Goal: Check status: Check status

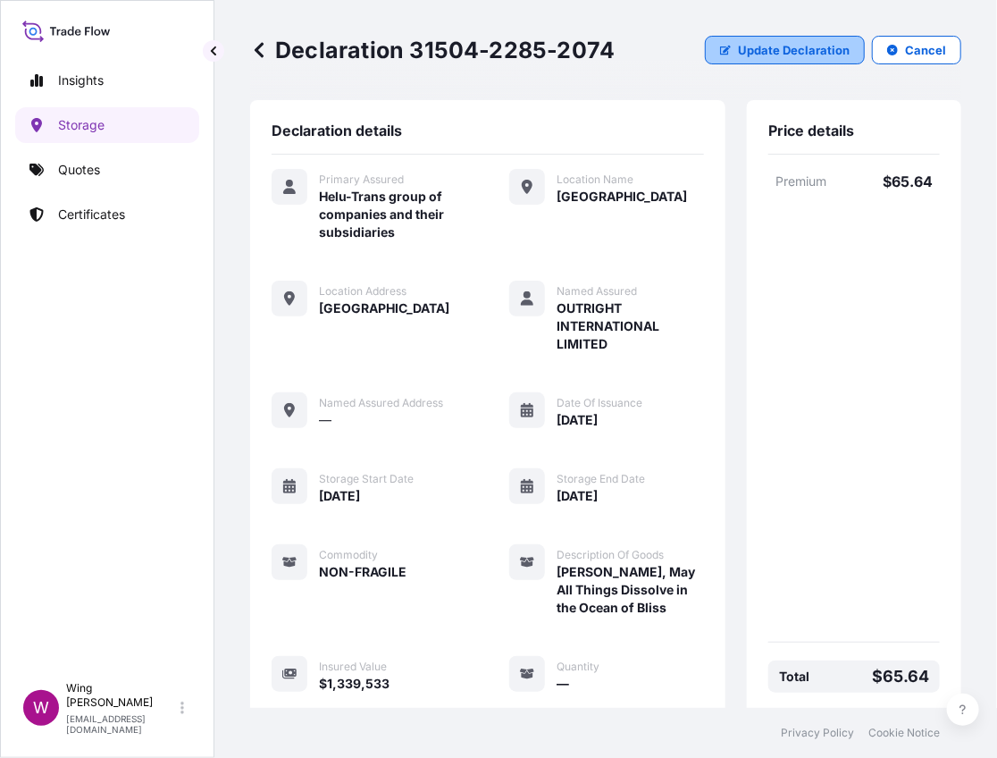
click at [744, 54] on p "Update Declaration" at bounding box center [794, 50] width 112 height 18
click at [63, 207] on p "Certificates" at bounding box center [91, 215] width 67 height 18
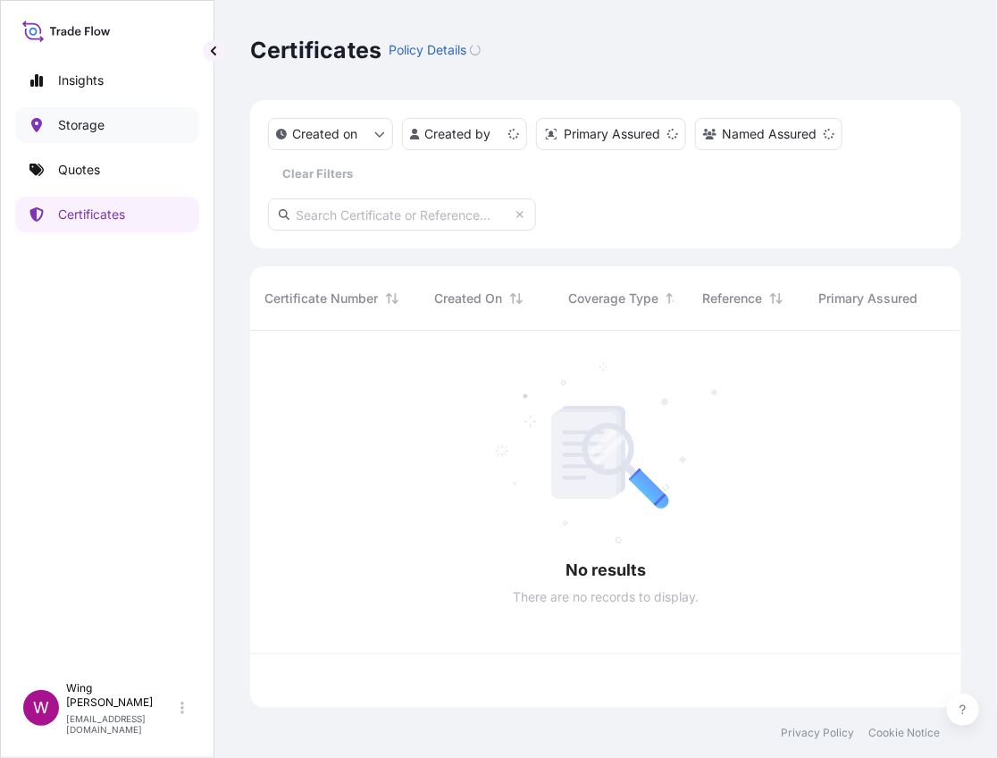
scroll to position [369, 694]
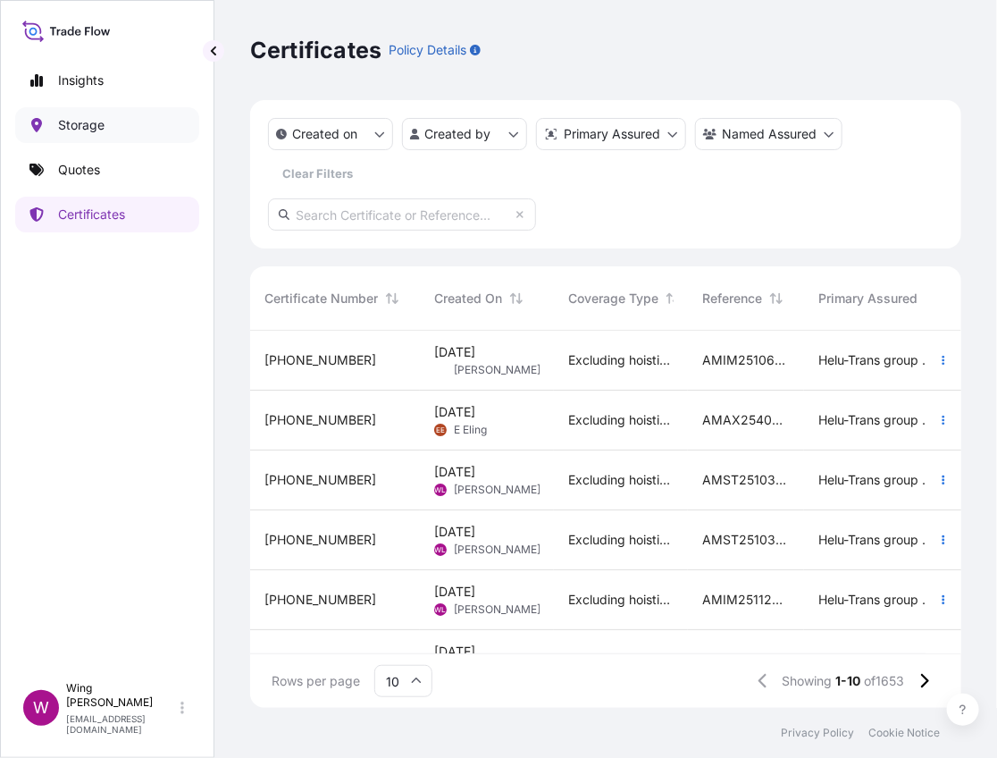
click at [72, 123] on p "Storage" at bounding box center [81, 125] width 46 height 18
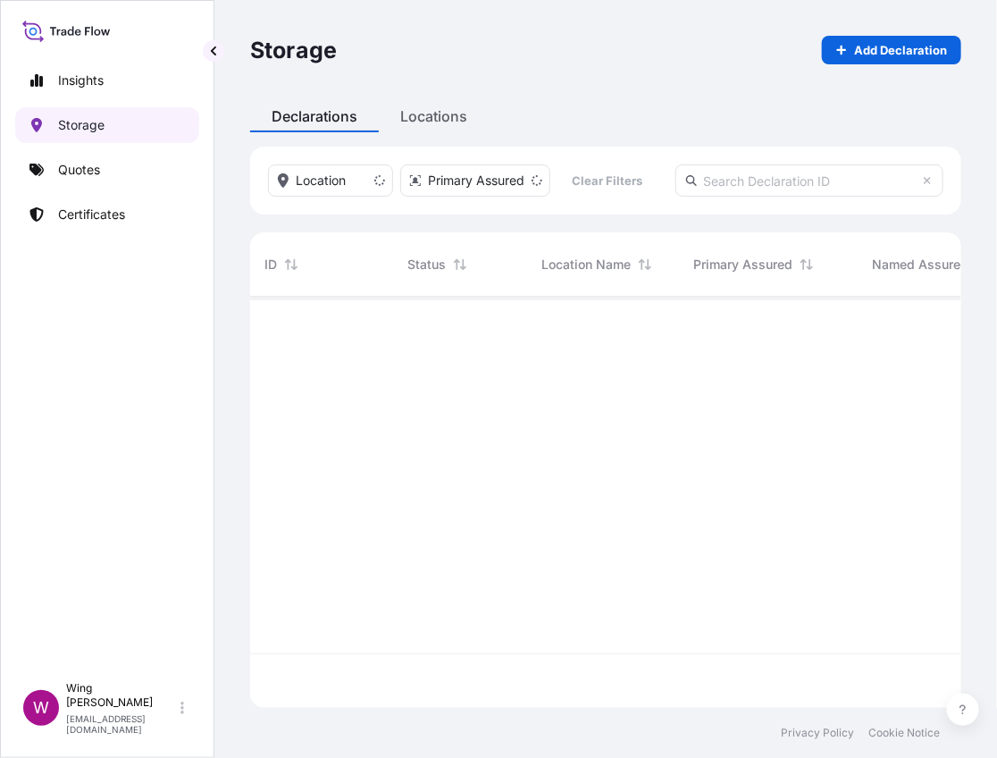
scroll to position [403, 694]
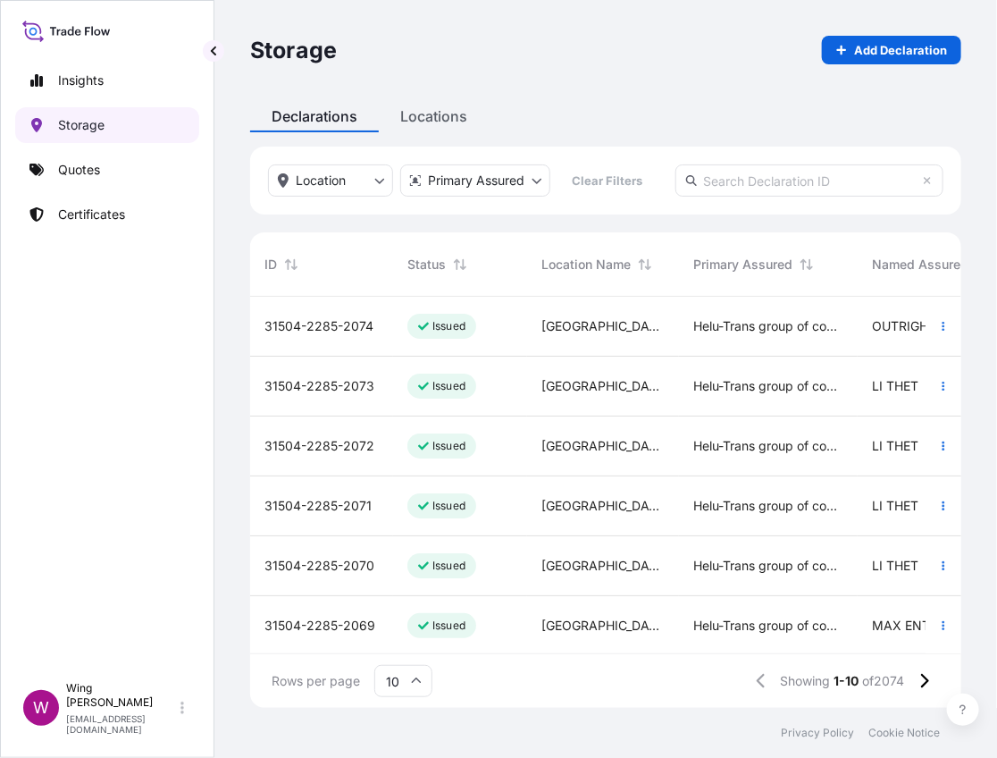
click at [88, 138] on link "Storage" at bounding box center [107, 125] width 184 height 36
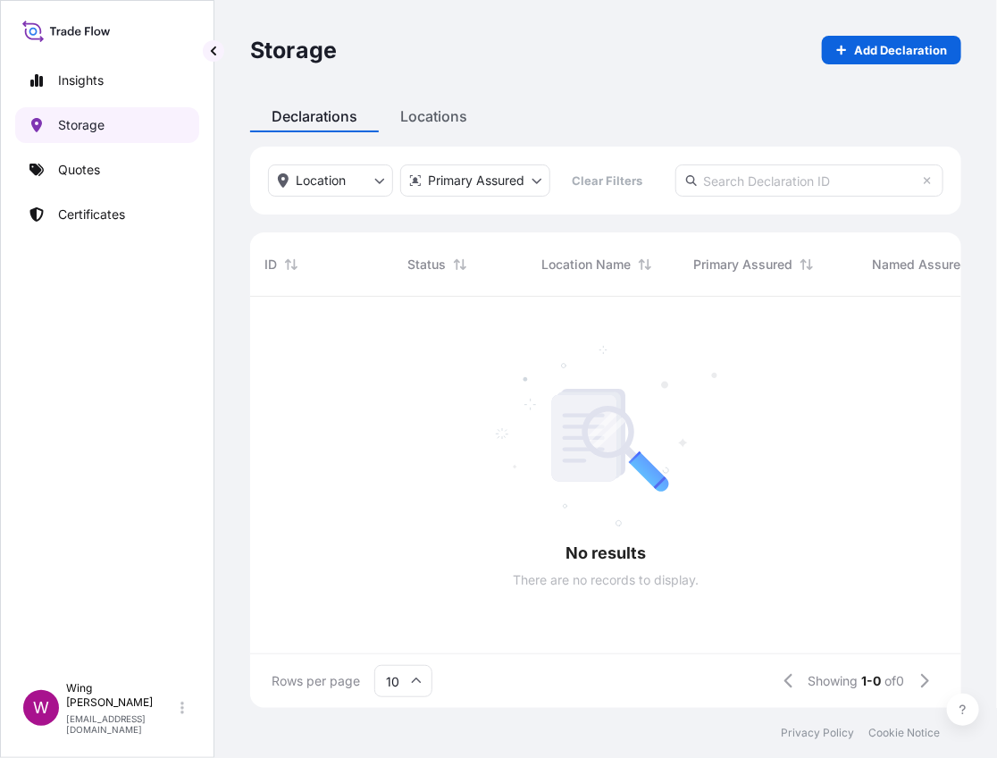
scroll to position [18, 17]
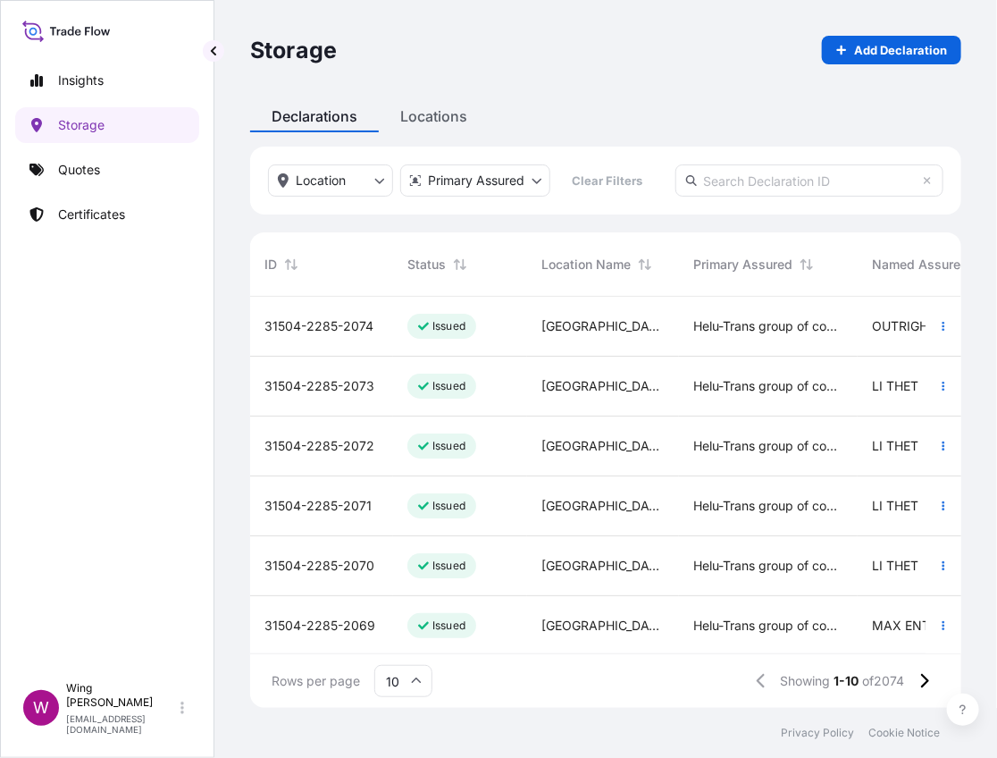
click at [329, 337] on div "31504-2285-2074" at bounding box center [321, 327] width 143 height 60
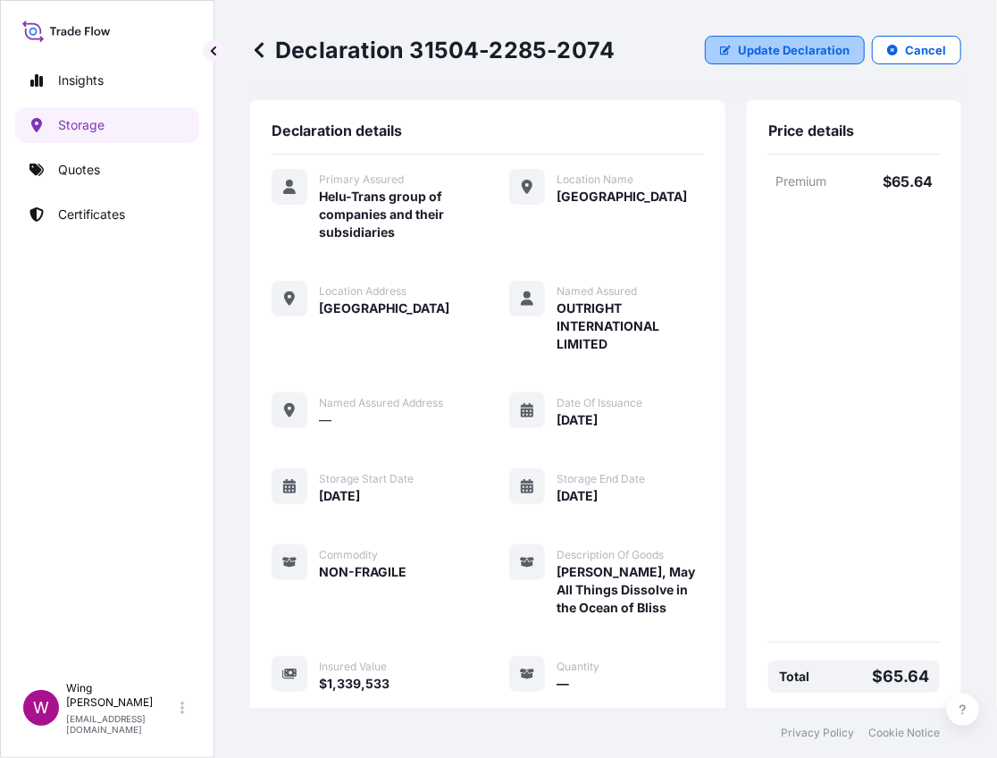
click at [774, 47] on p "Update Declaration" at bounding box center [794, 50] width 112 height 18
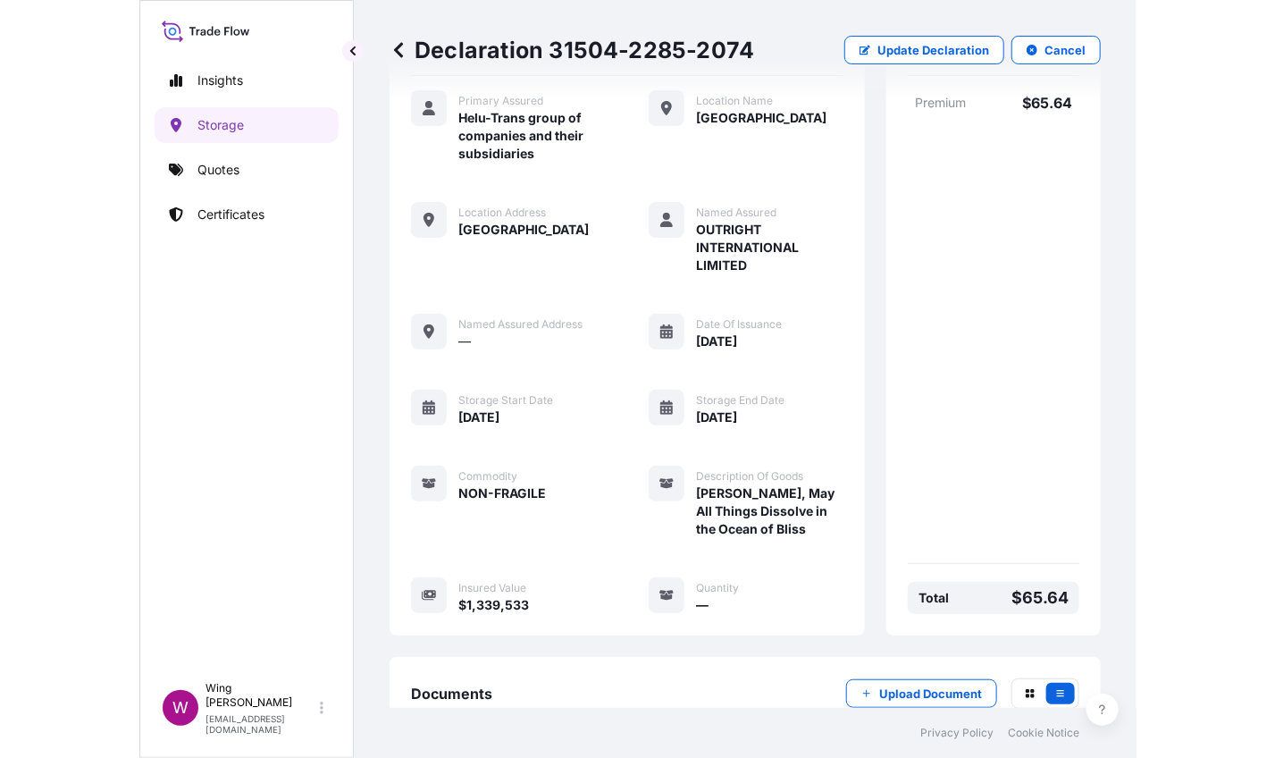
scroll to position [195, 0]
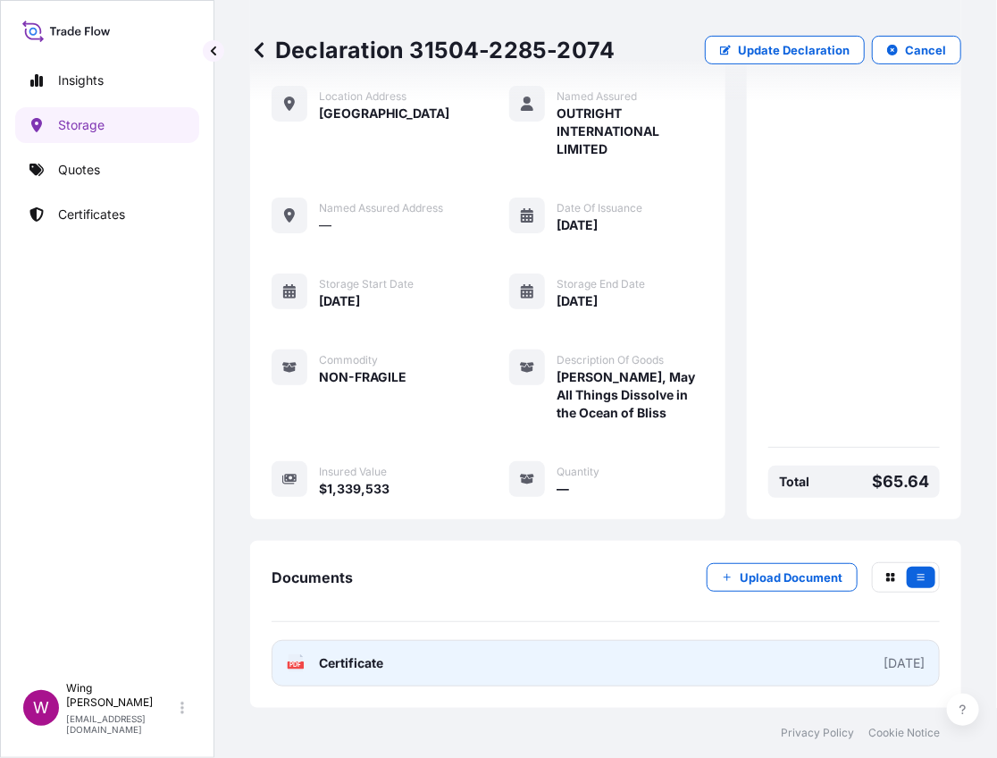
click at [294, 670] on icon at bounding box center [296, 663] width 15 height 18
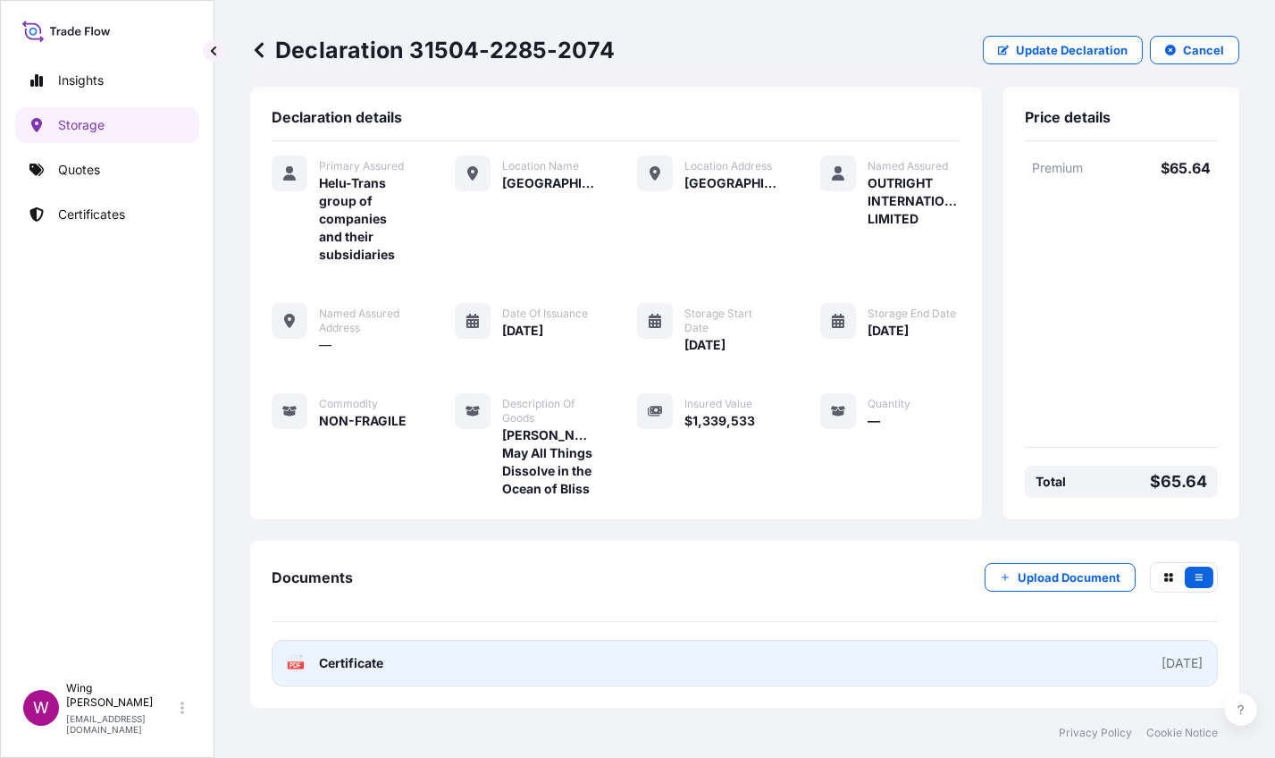
scroll to position [47, 0]
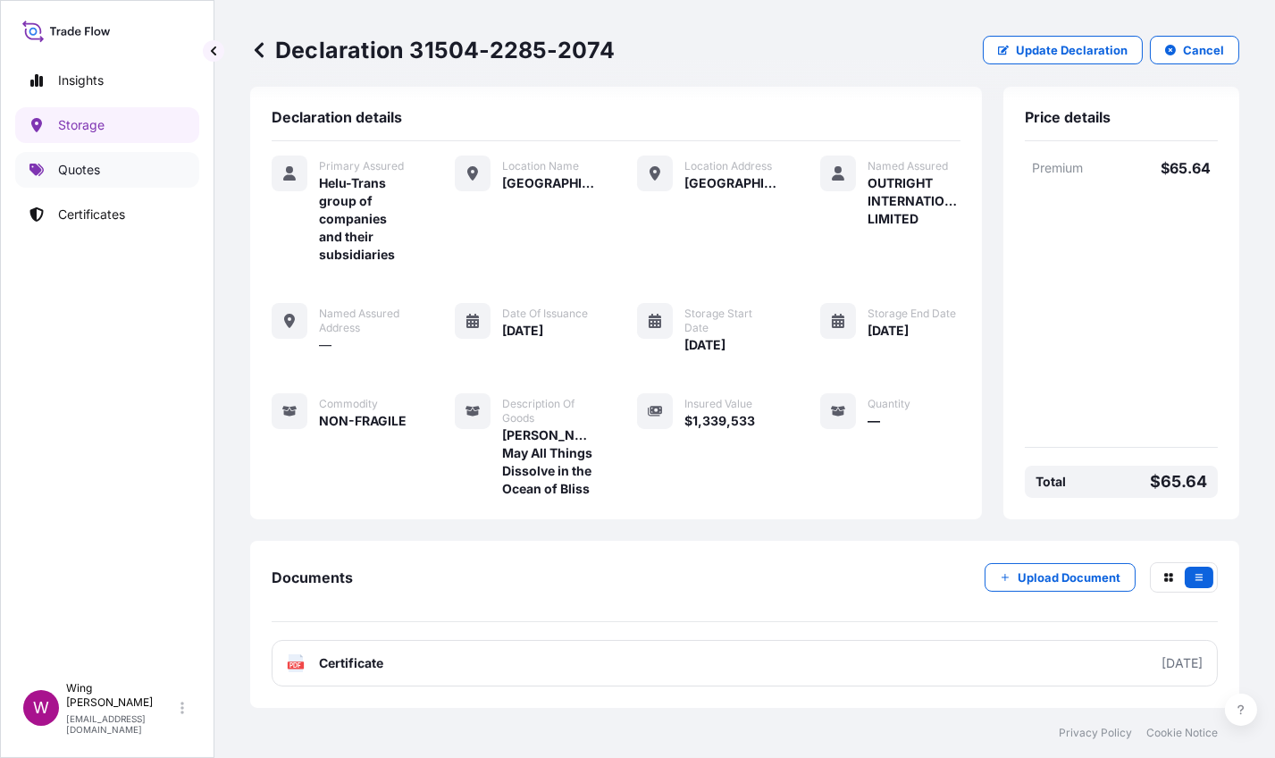
click at [64, 176] on p "Quotes" at bounding box center [79, 170] width 42 height 18
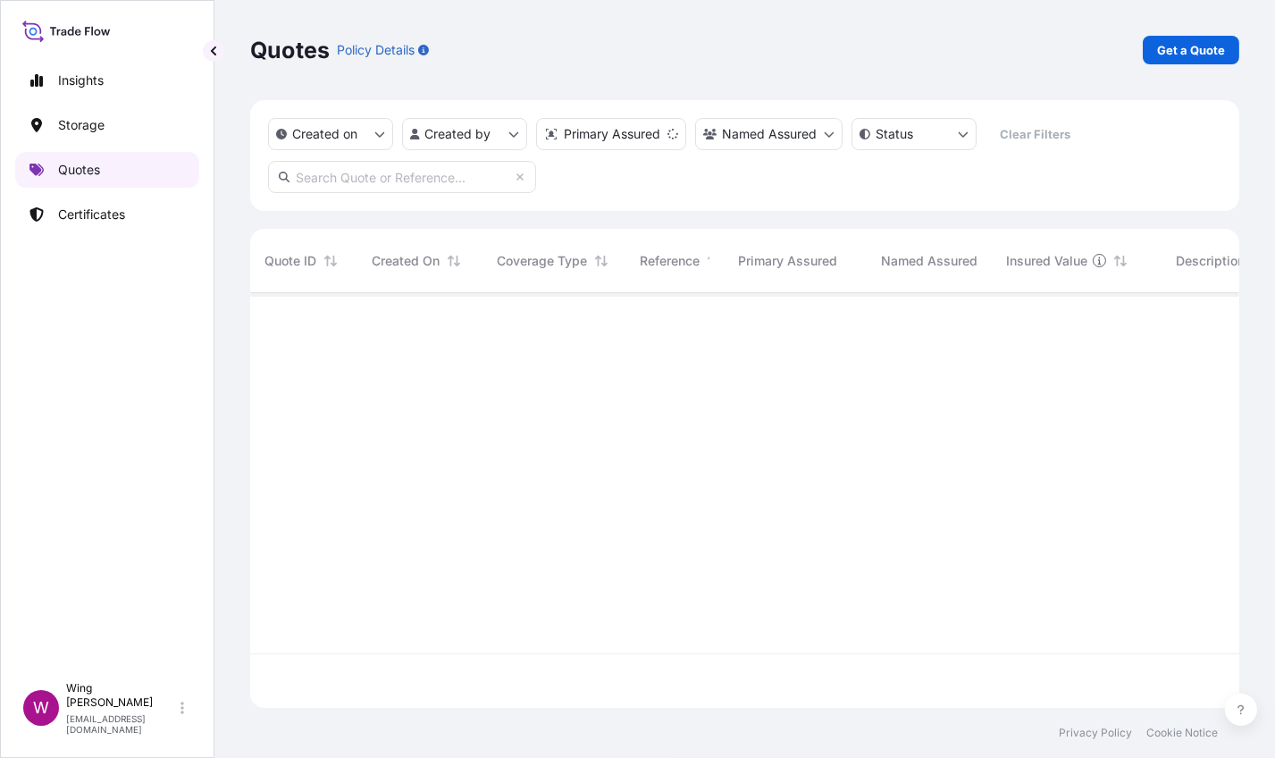
scroll to position [408, 971]
click at [86, 207] on p "Certificates" at bounding box center [91, 215] width 67 height 18
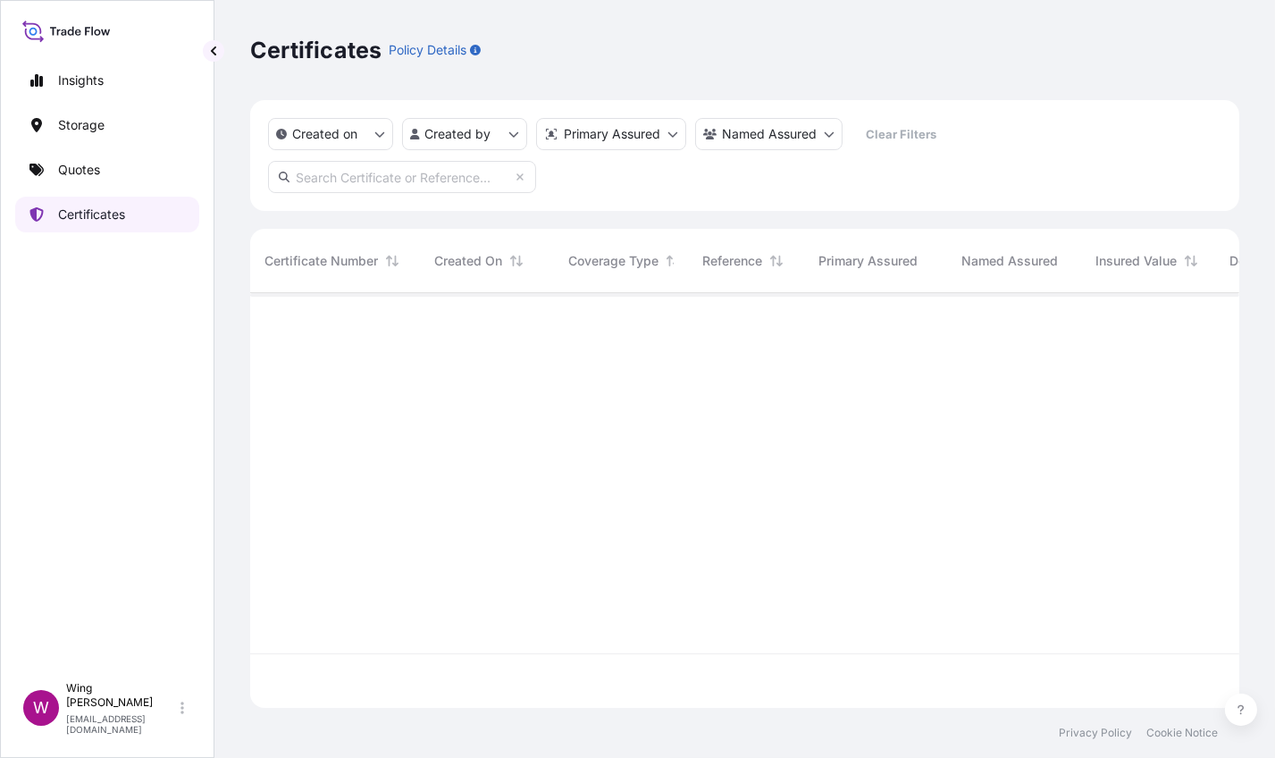
scroll to position [408, 971]
click at [76, 164] on p "Quotes" at bounding box center [79, 170] width 42 height 18
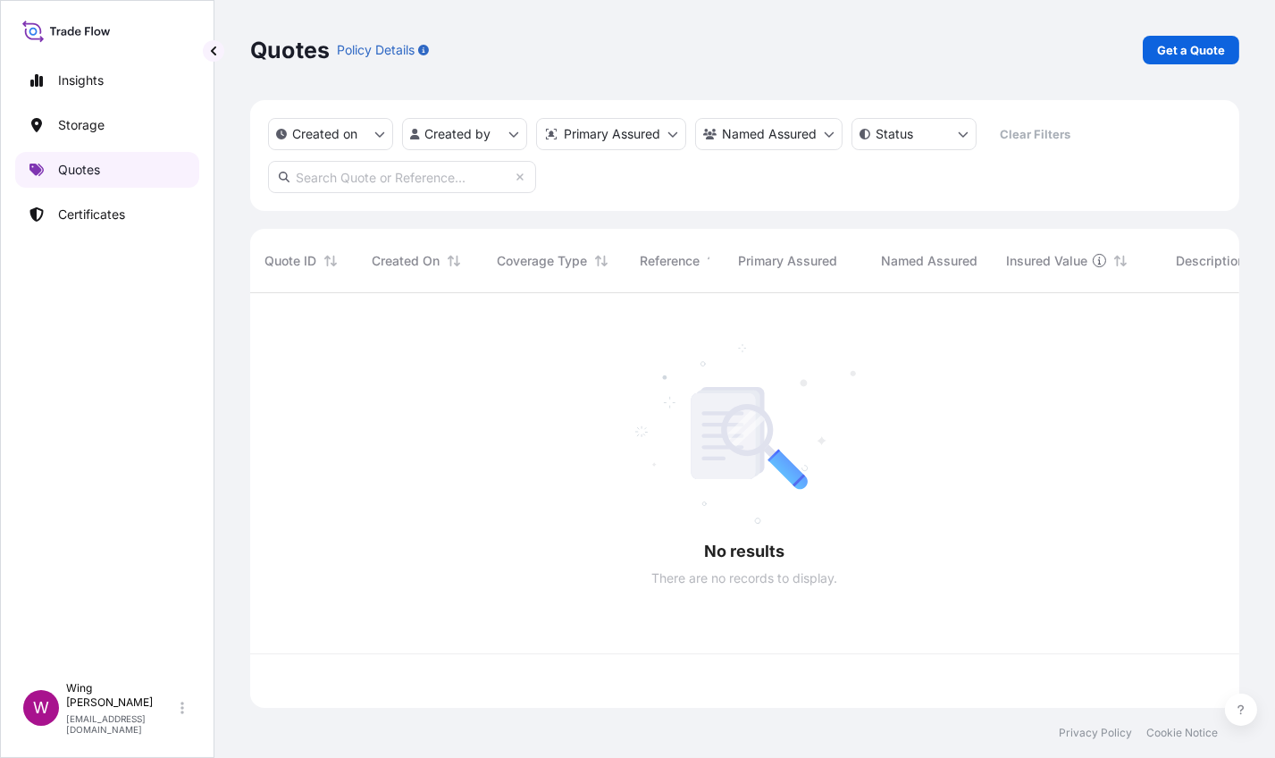
scroll to position [408, 971]
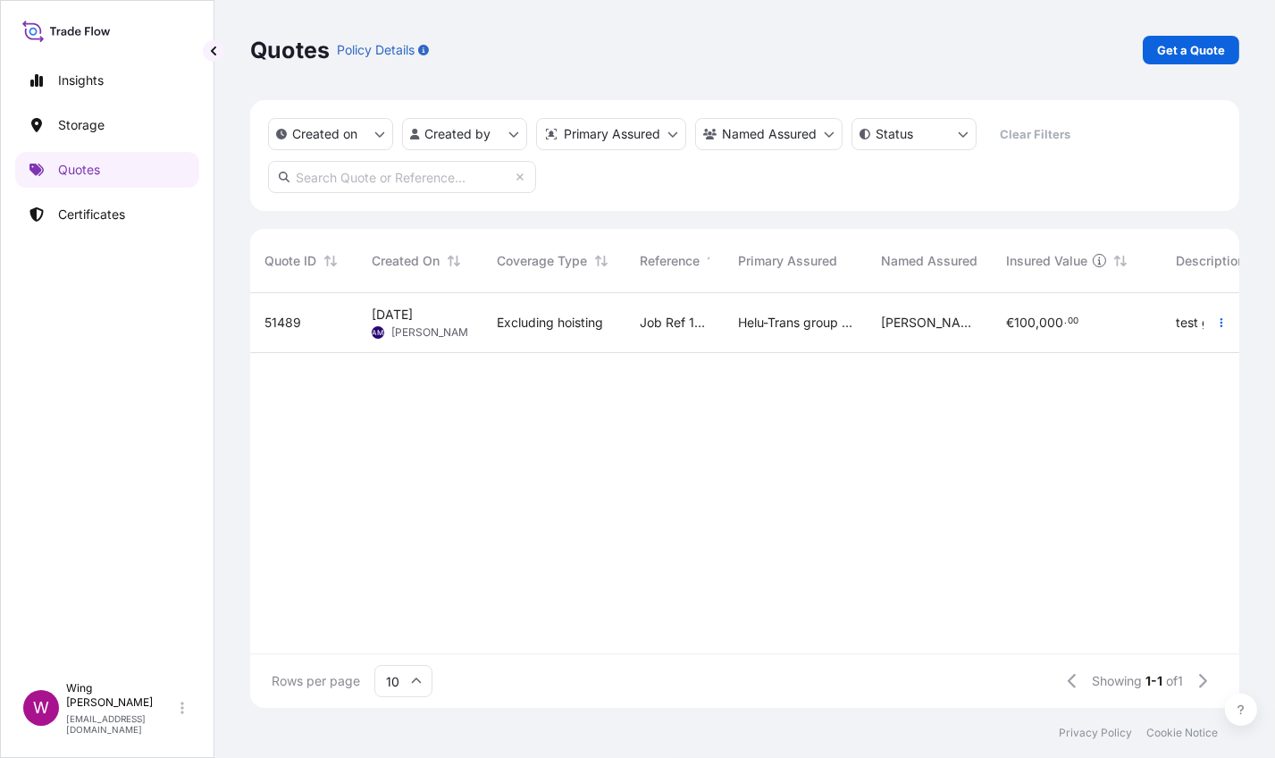
click at [626, 340] on div "Job Ref 123" at bounding box center [675, 323] width 98 height 60
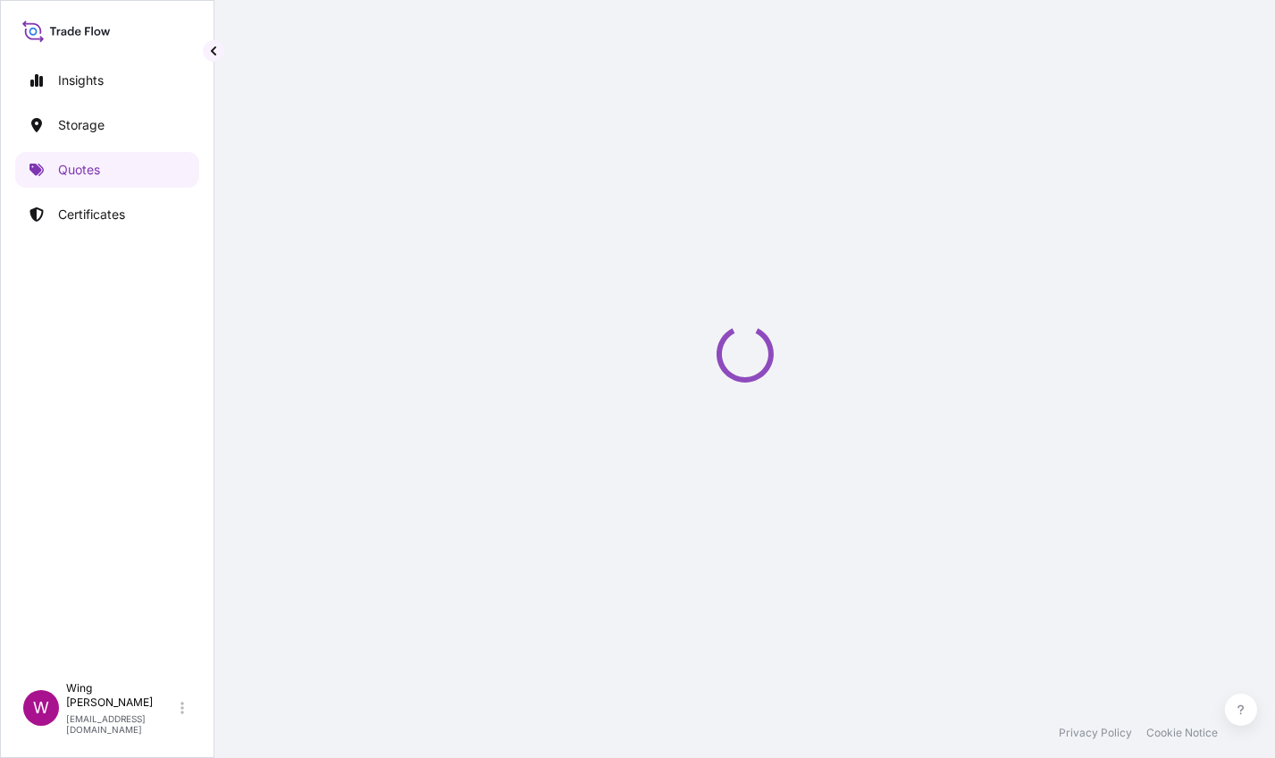
select select "AIR"
select select "Transit"
select select "[GEOGRAPHIC_DATA]"
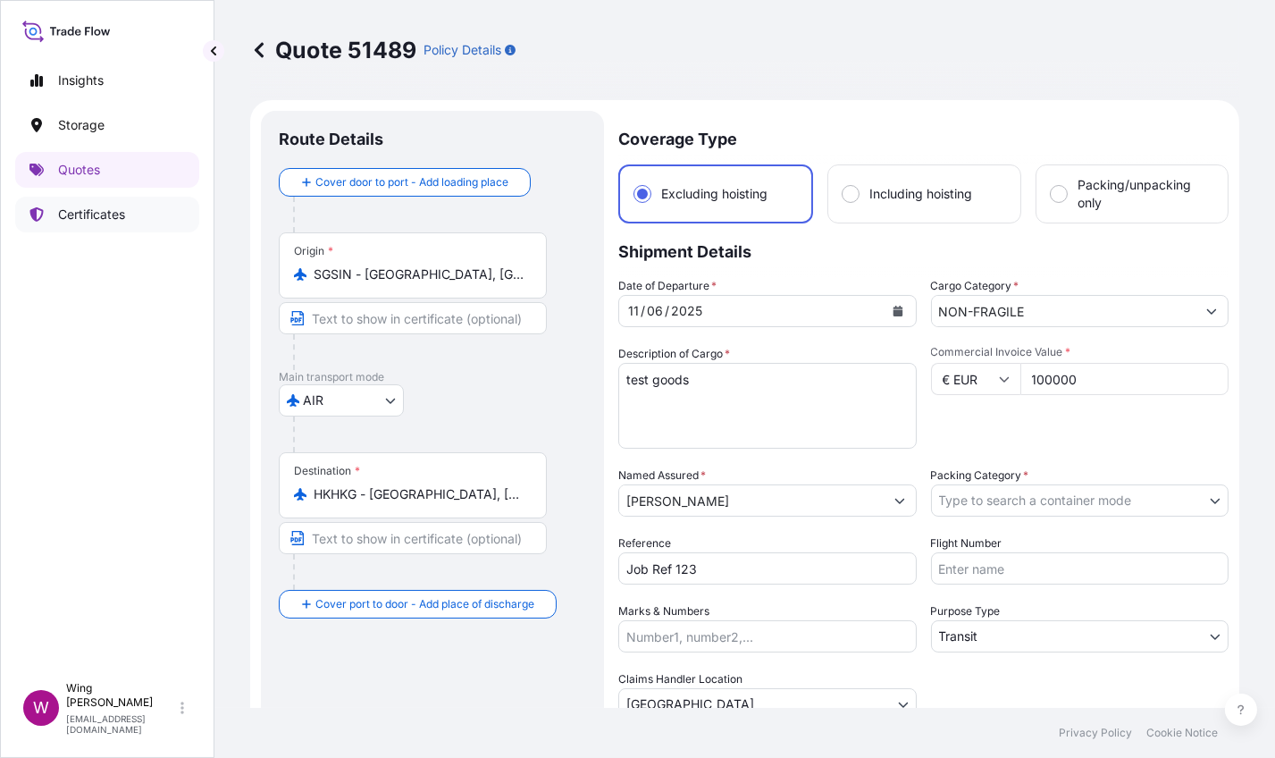
click at [62, 217] on p "Certificates" at bounding box center [91, 215] width 67 height 18
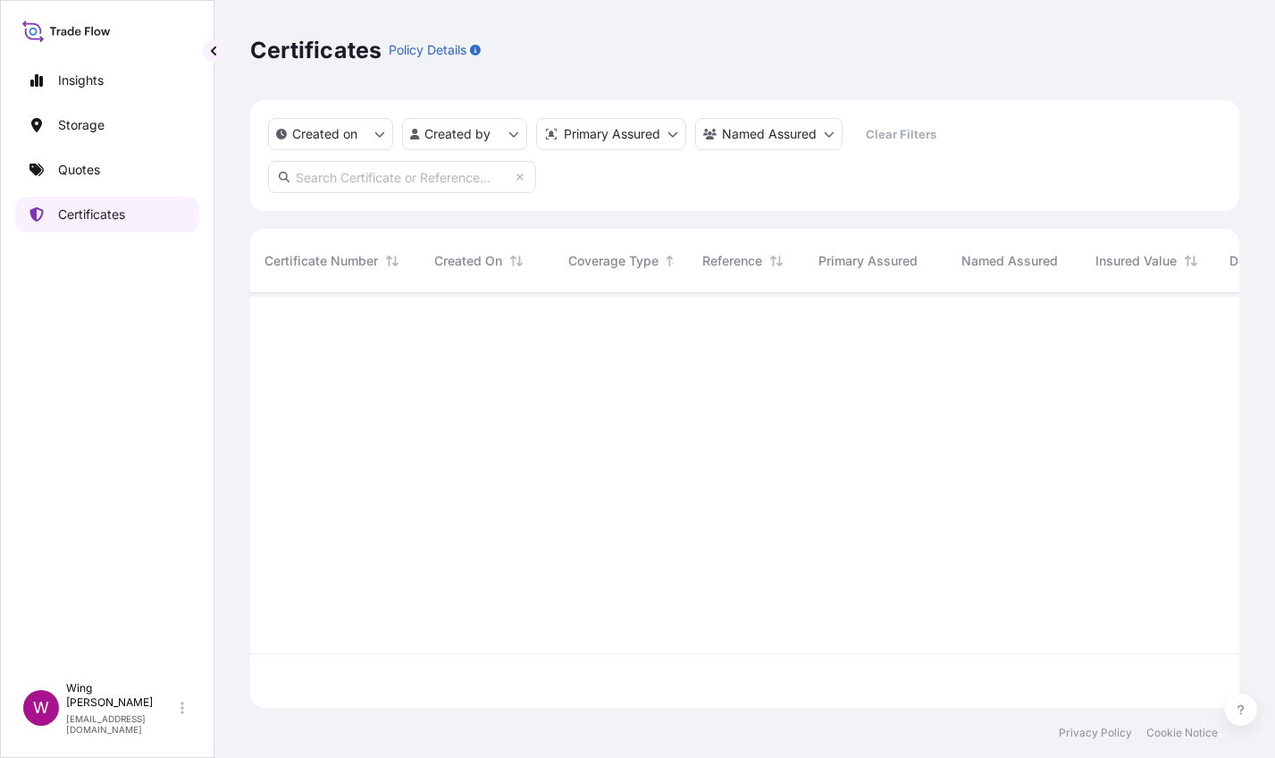
scroll to position [408, 971]
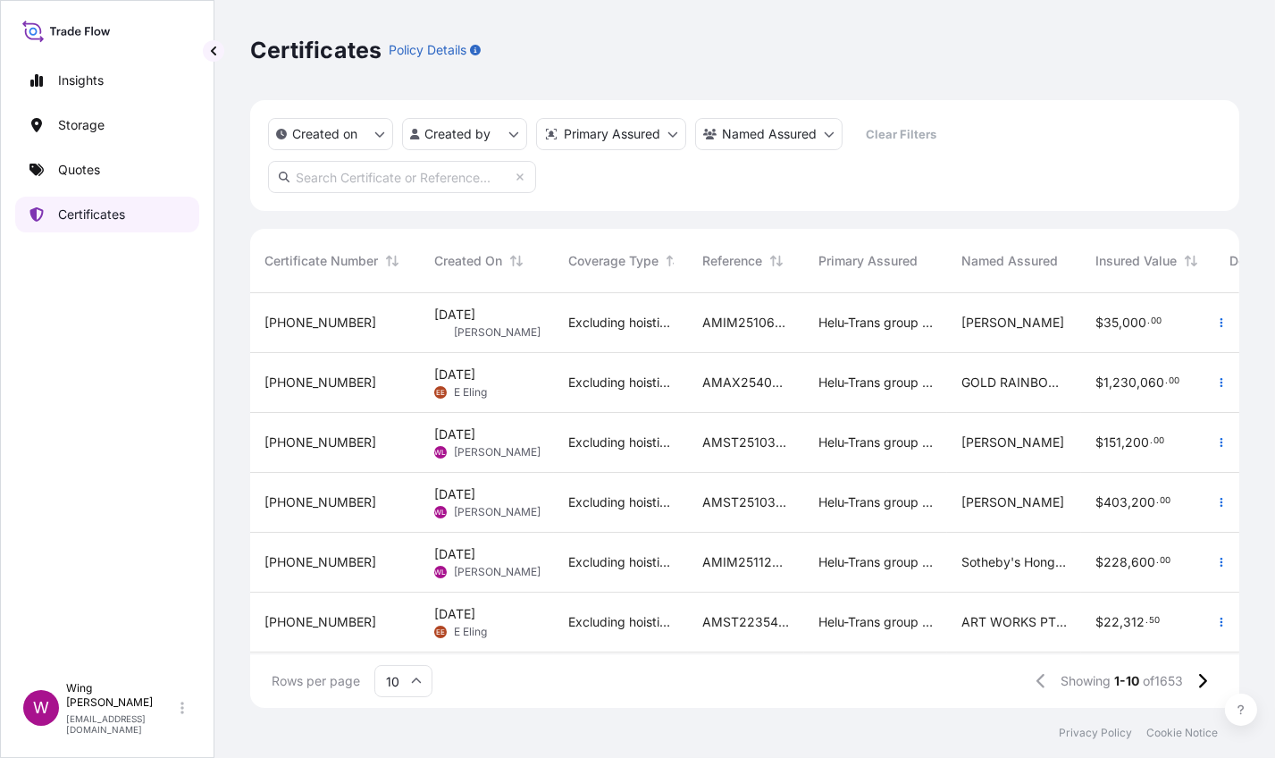
click at [87, 204] on link "Certificates" at bounding box center [107, 215] width 184 height 36
click at [58, 214] on p "Certificates" at bounding box center [91, 215] width 67 height 18
click at [22, 214] on link "Certificates" at bounding box center [107, 215] width 184 height 36
click at [105, 187] on div "Insights Storage Quotes Certificates" at bounding box center [107, 359] width 184 height 627
click at [105, 181] on link "Quotes" at bounding box center [107, 170] width 184 height 36
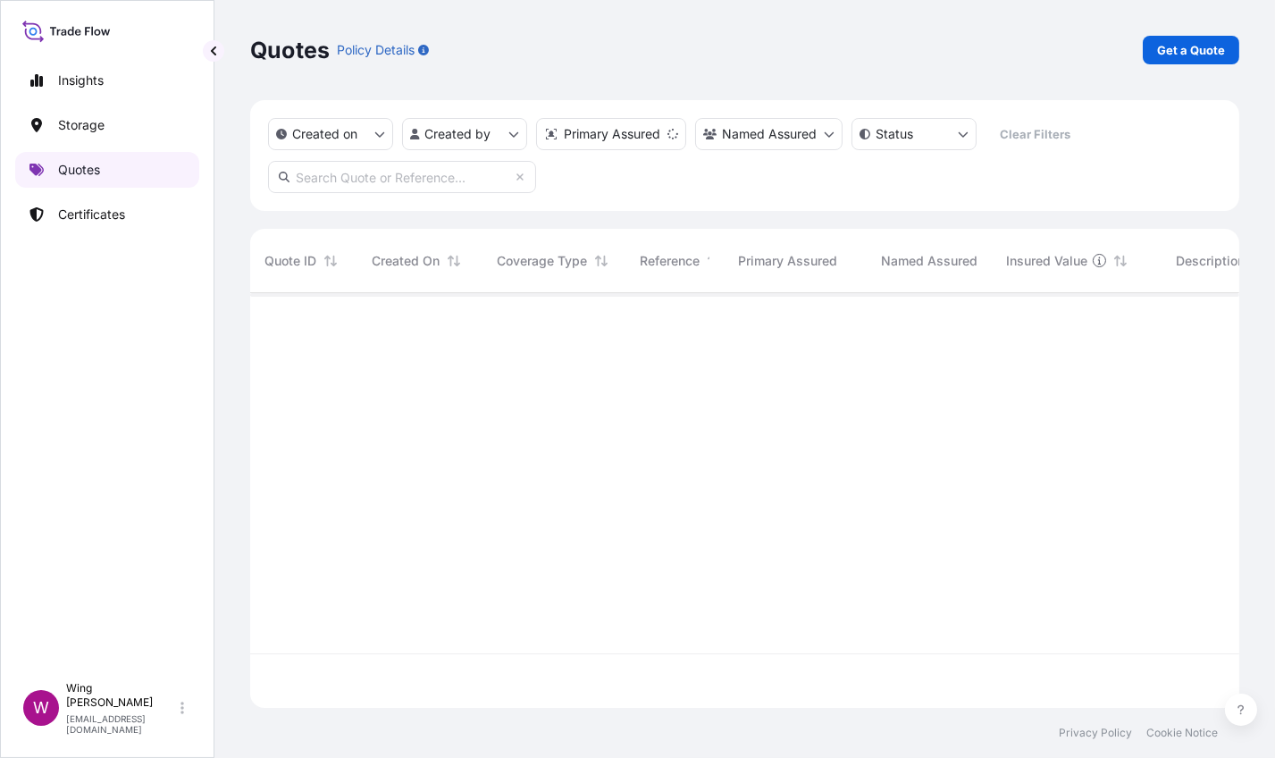
scroll to position [408, 971]
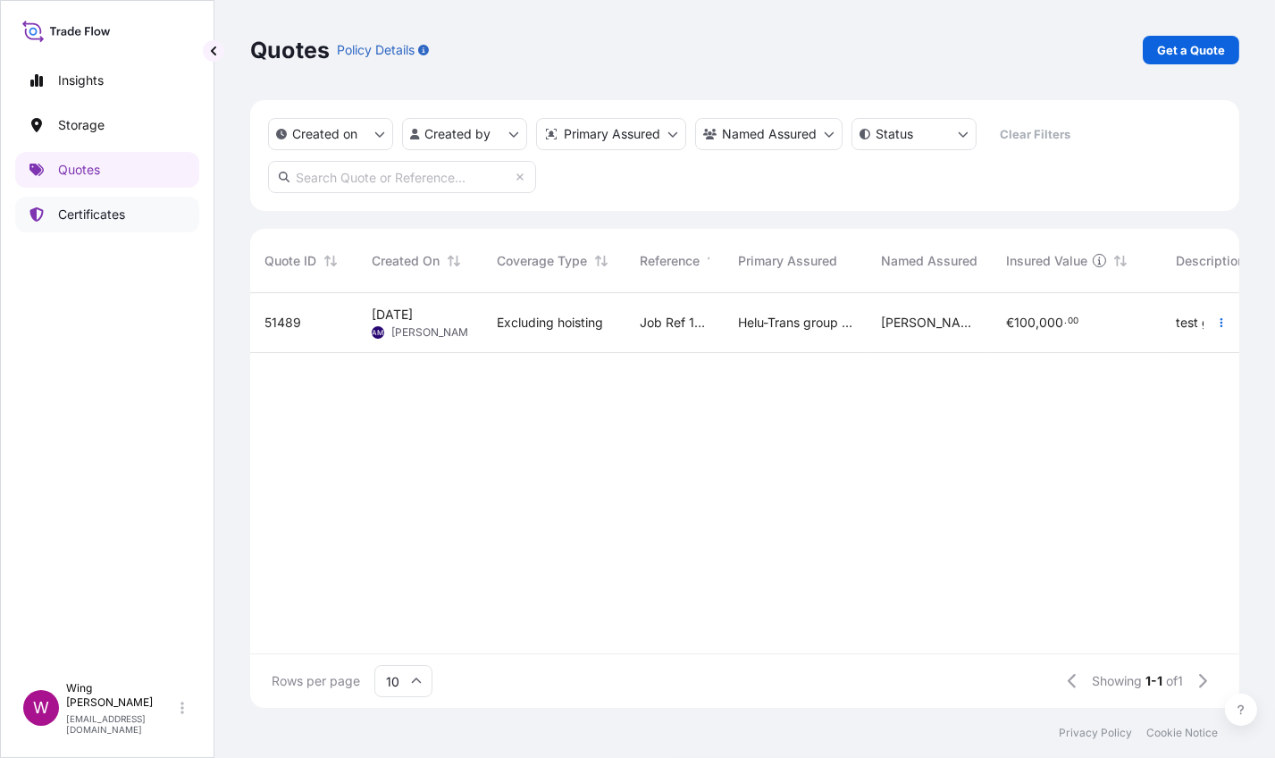
click at [105, 211] on p "Certificates" at bounding box center [91, 215] width 67 height 18
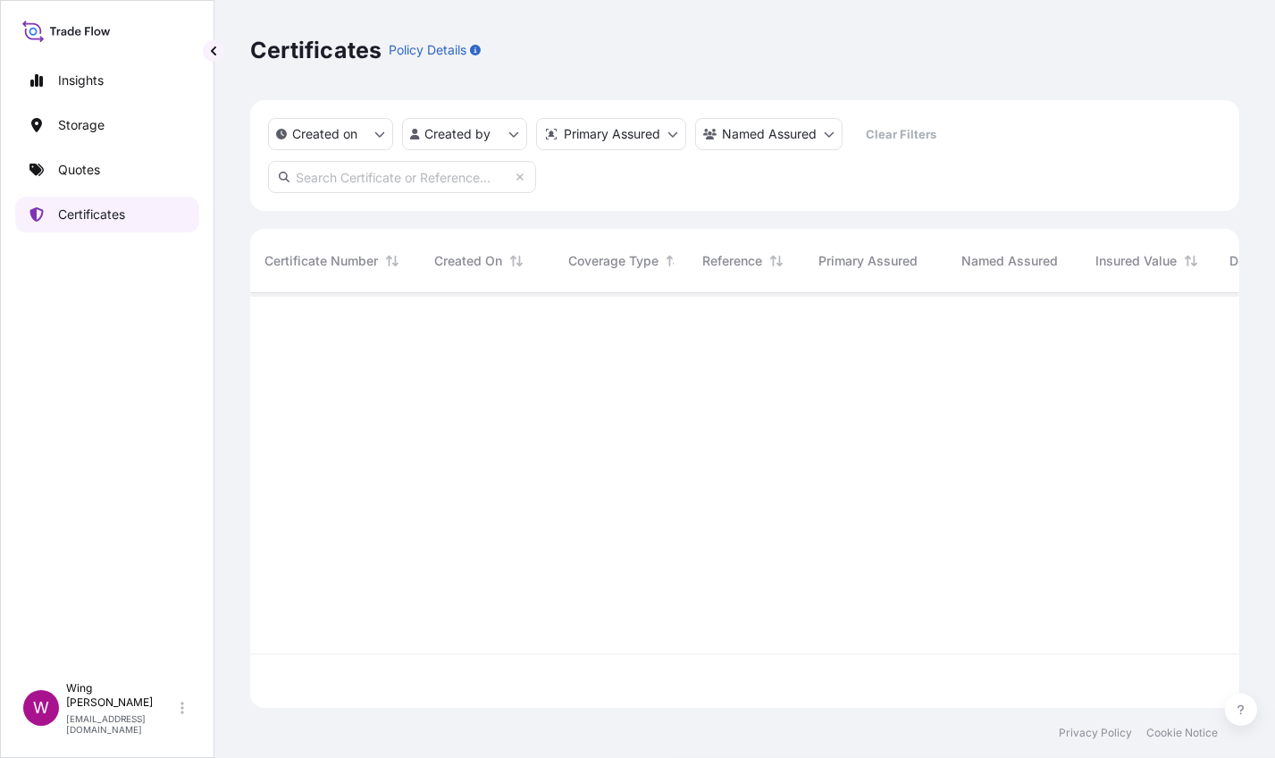
scroll to position [408, 971]
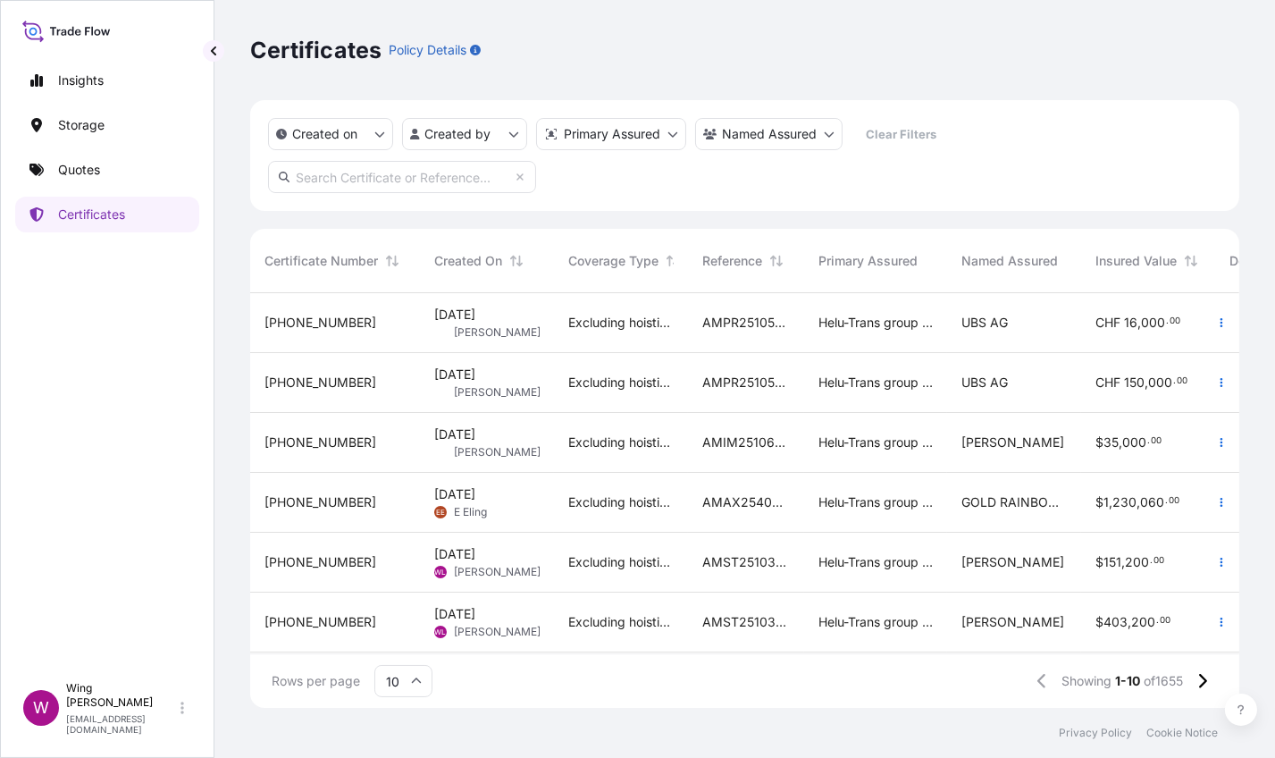
click at [476, 321] on span "[DATE]" at bounding box center [454, 315] width 41 height 18
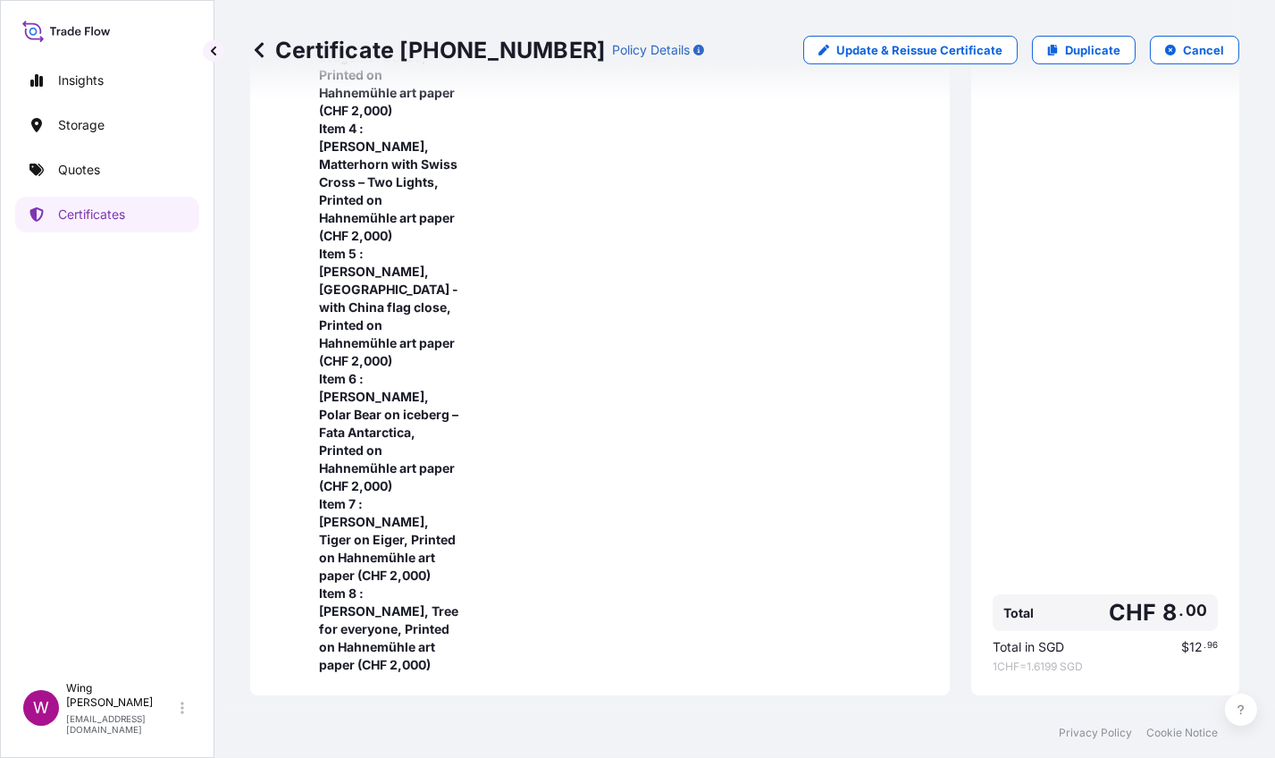
scroll to position [910, 0]
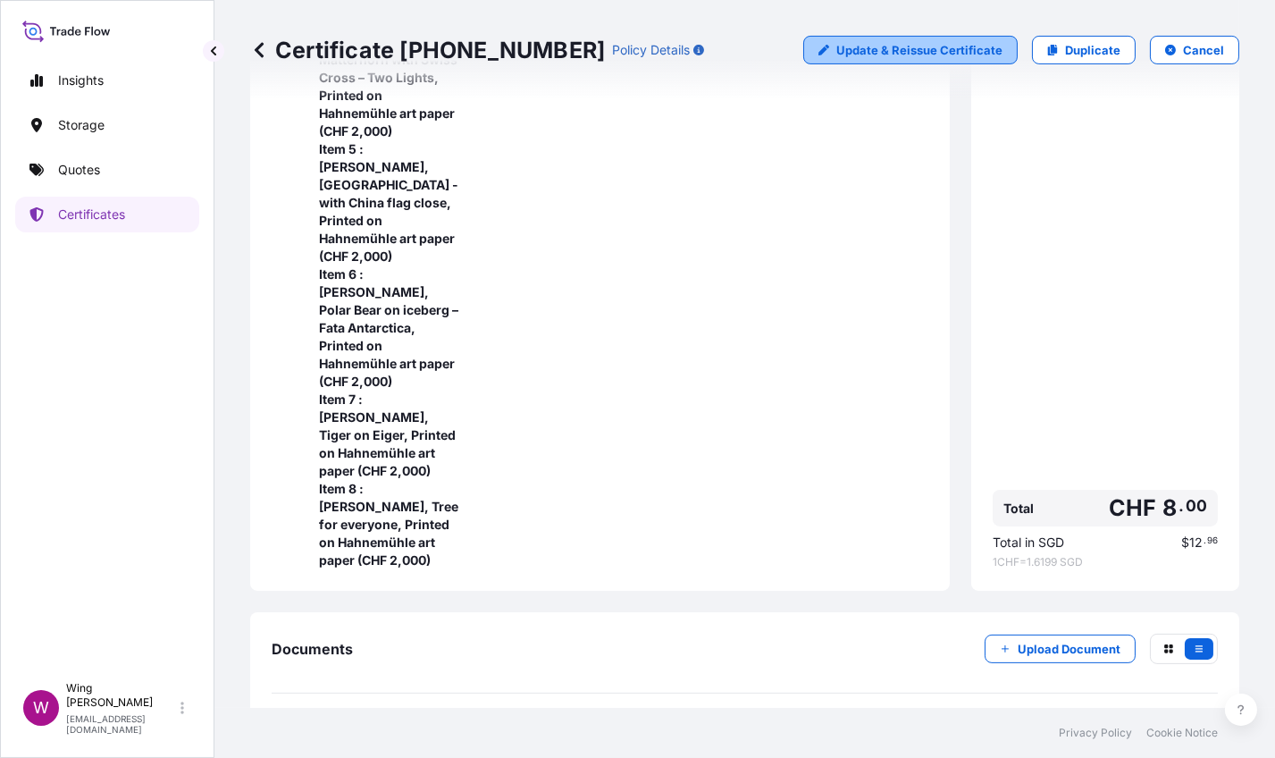
click at [905, 47] on p "Update & Reissue Certificate" at bounding box center [920, 50] width 166 height 18
select select "LAND"
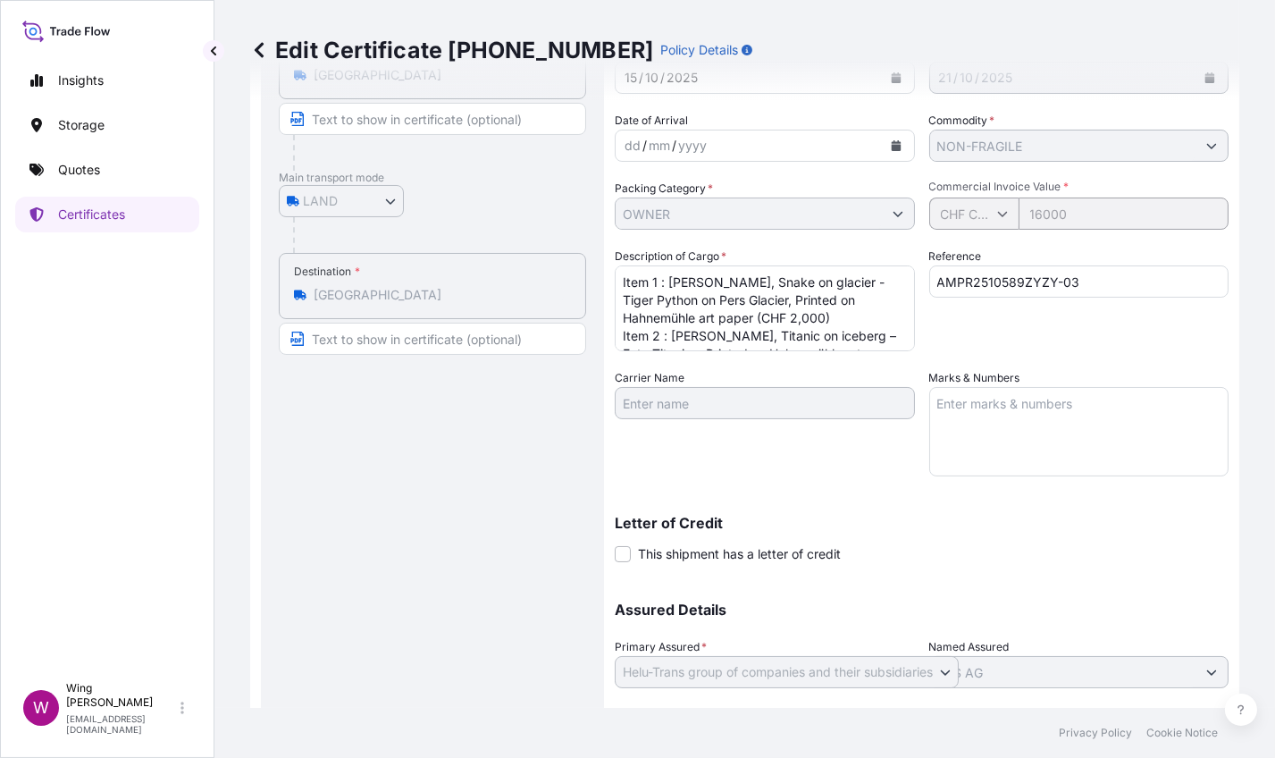
scroll to position [67, 0]
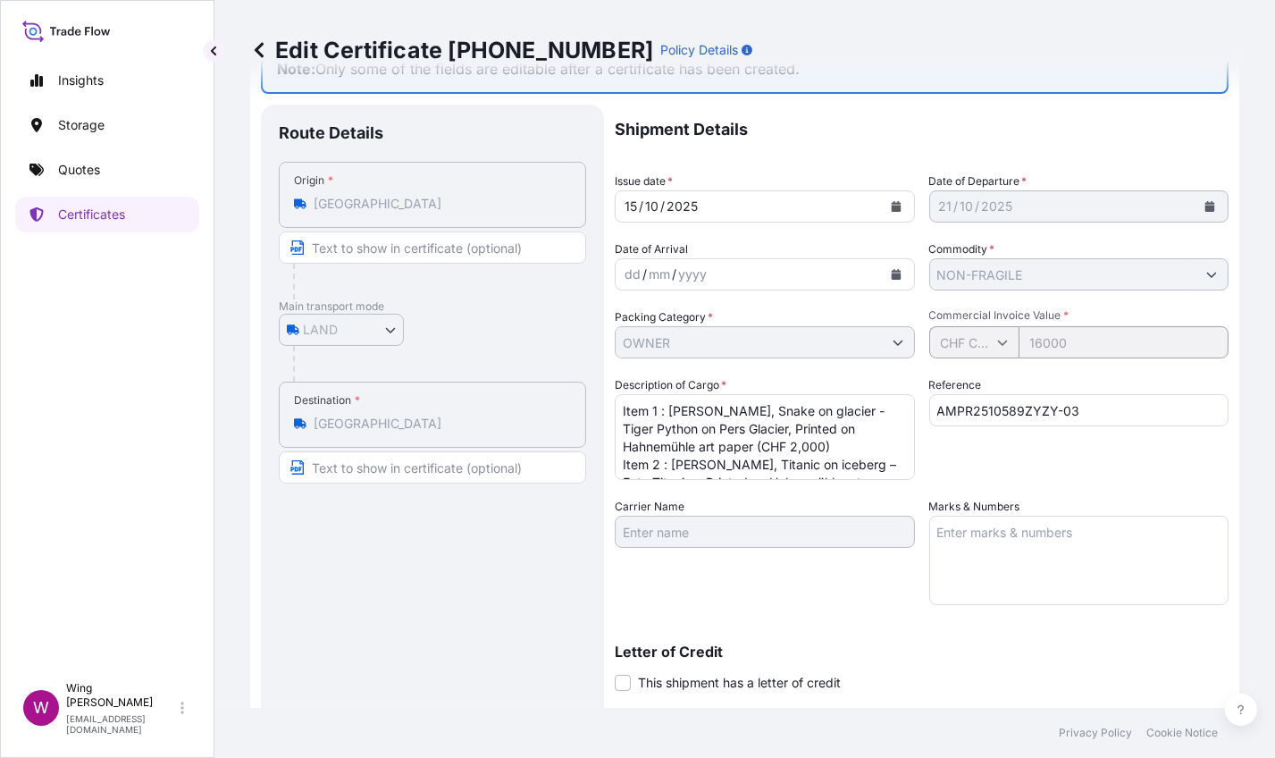
click at [265, 60] on link at bounding box center [259, 50] width 18 height 29
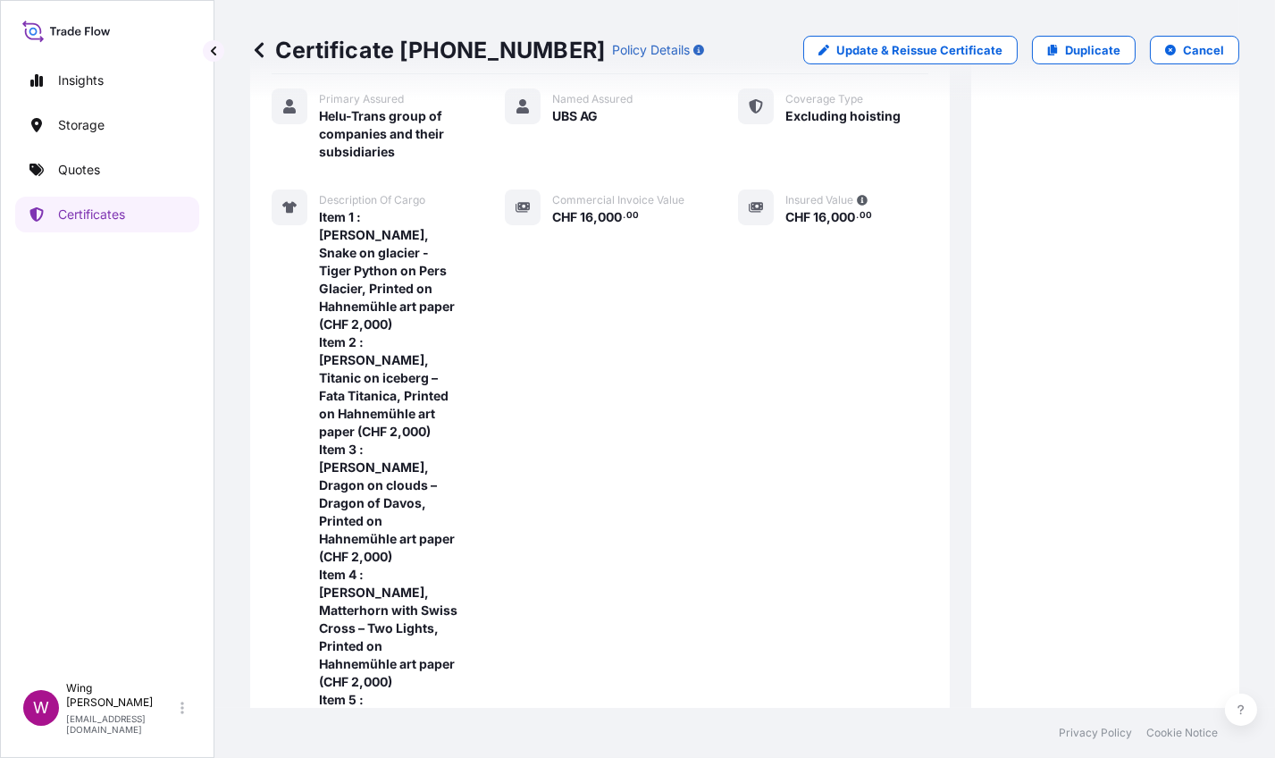
scroll to position [425, 0]
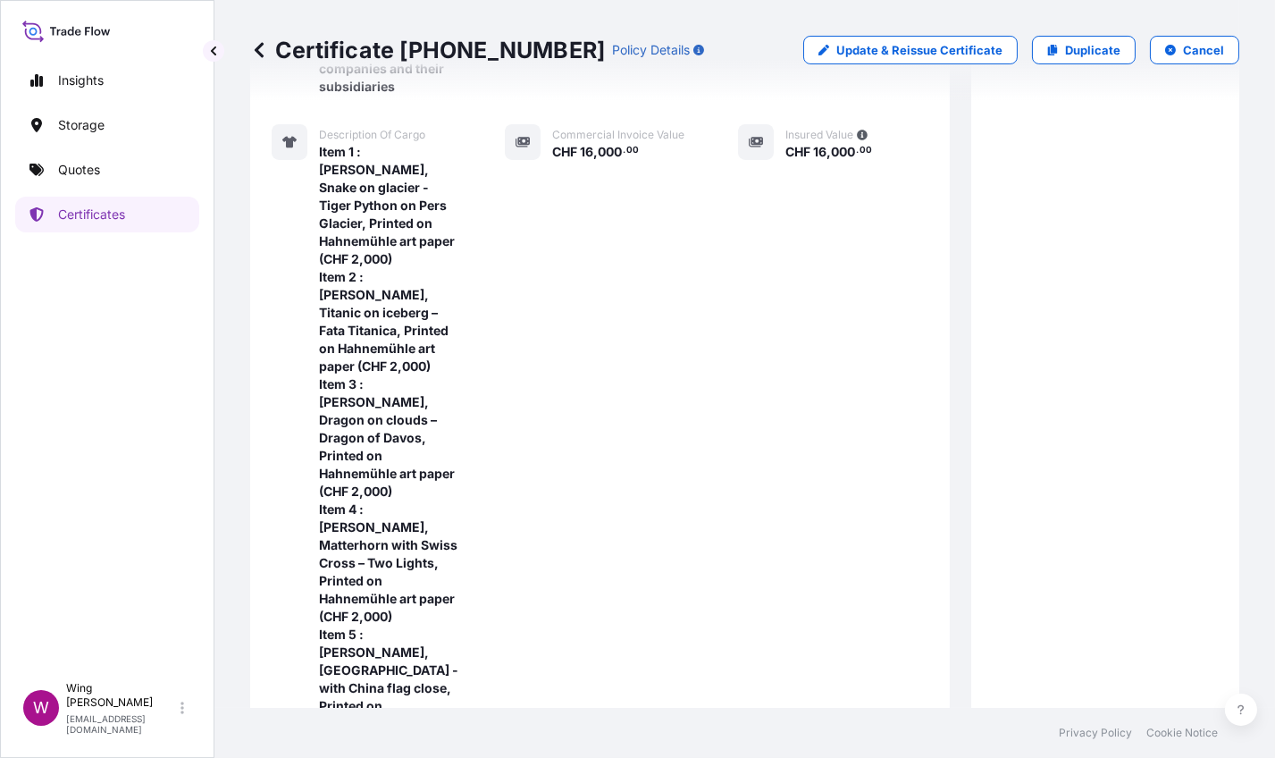
click at [568, 243] on div "Commercial Invoice Value CHF 16 , 000 . 00" at bounding box center [600, 589] width 190 height 930
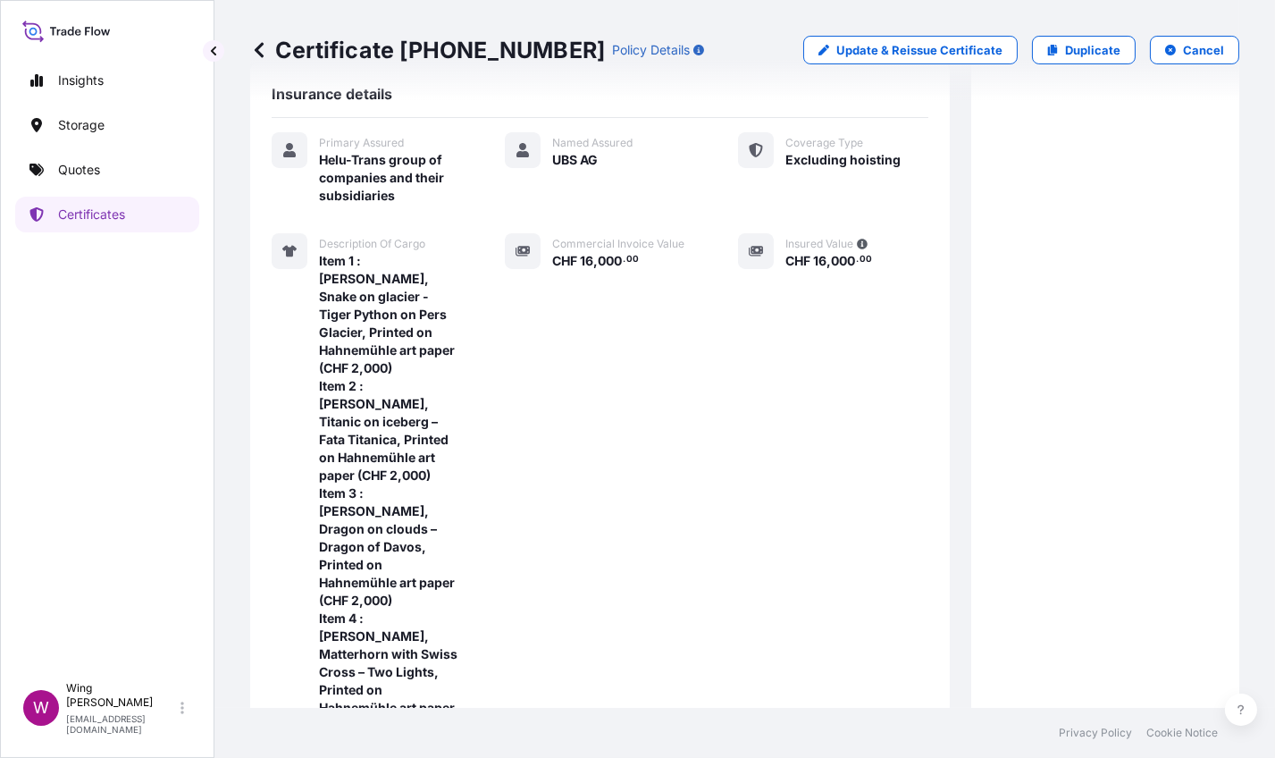
scroll to position [315, 0]
click at [625, 394] on div "Commercial Invoice Value CHF 16 , 000 . 00" at bounding box center [600, 699] width 190 height 930
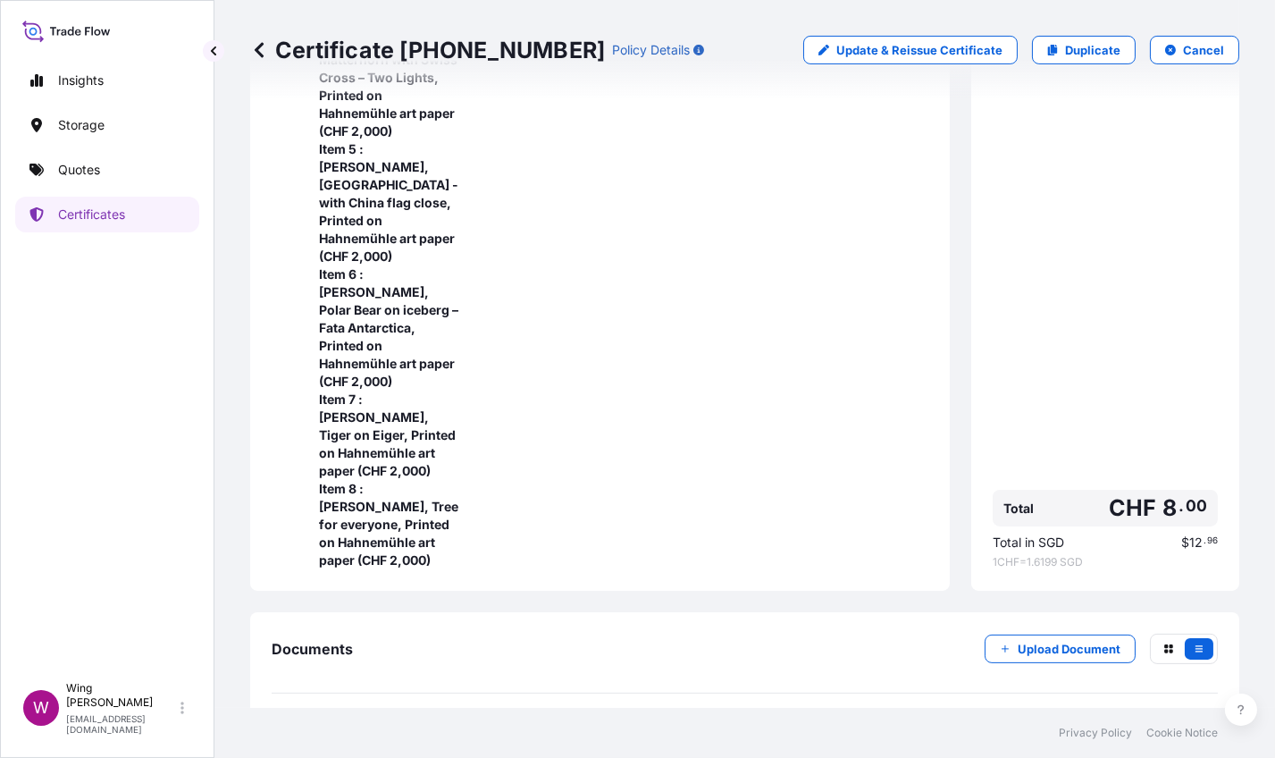
scroll to position [671, 0]
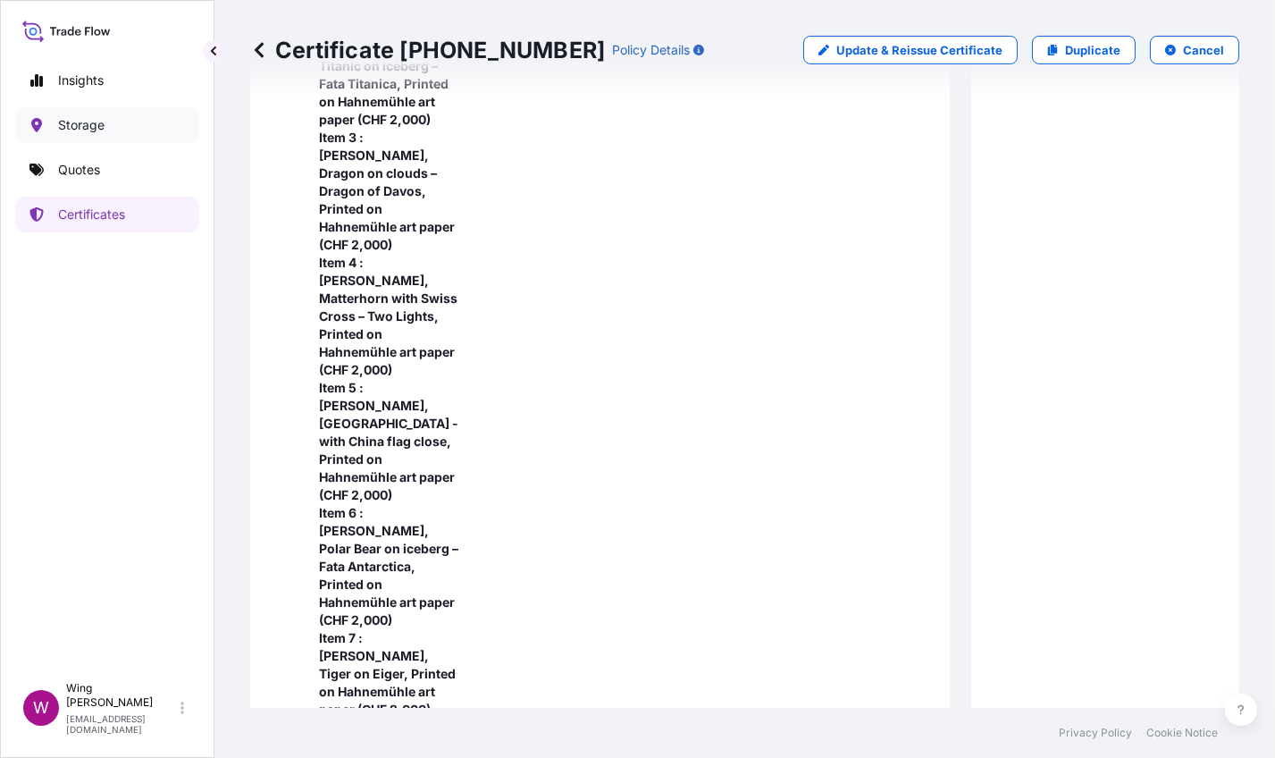
click at [72, 130] on p "Storage" at bounding box center [81, 125] width 46 height 18
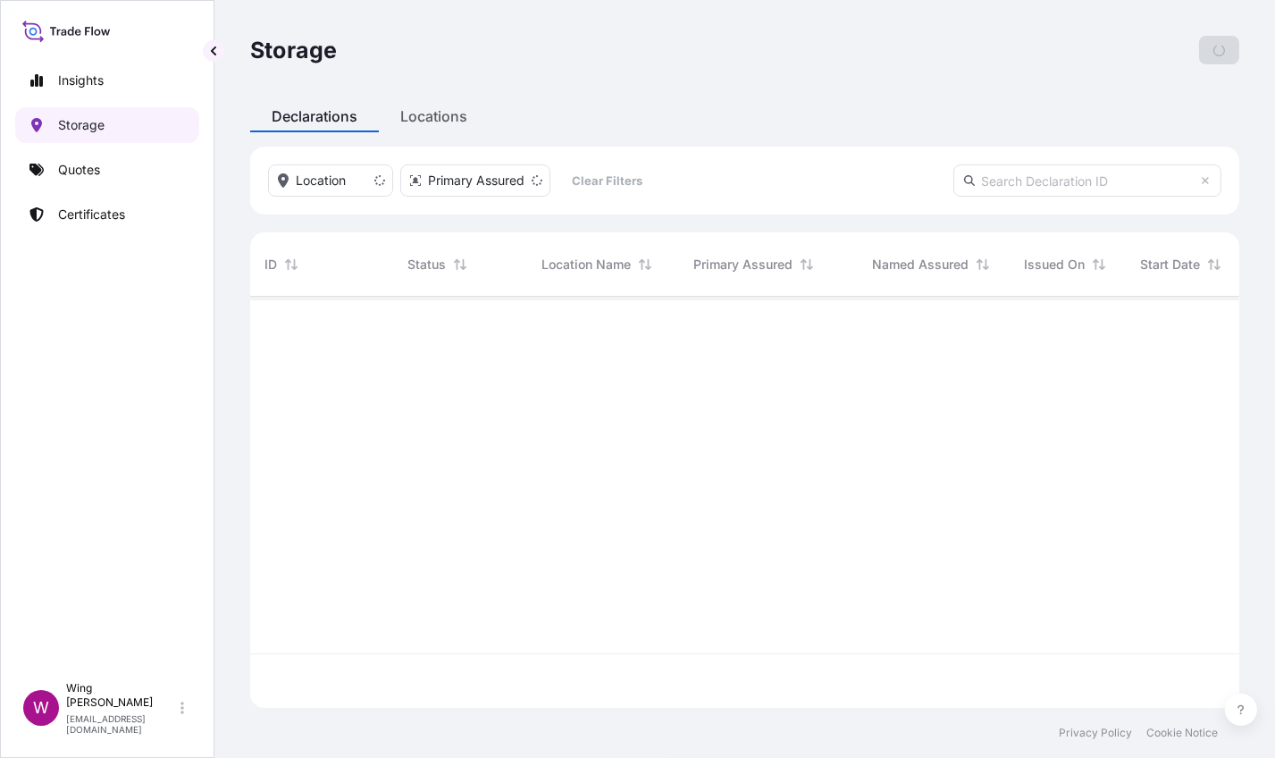
scroll to position [403, 971]
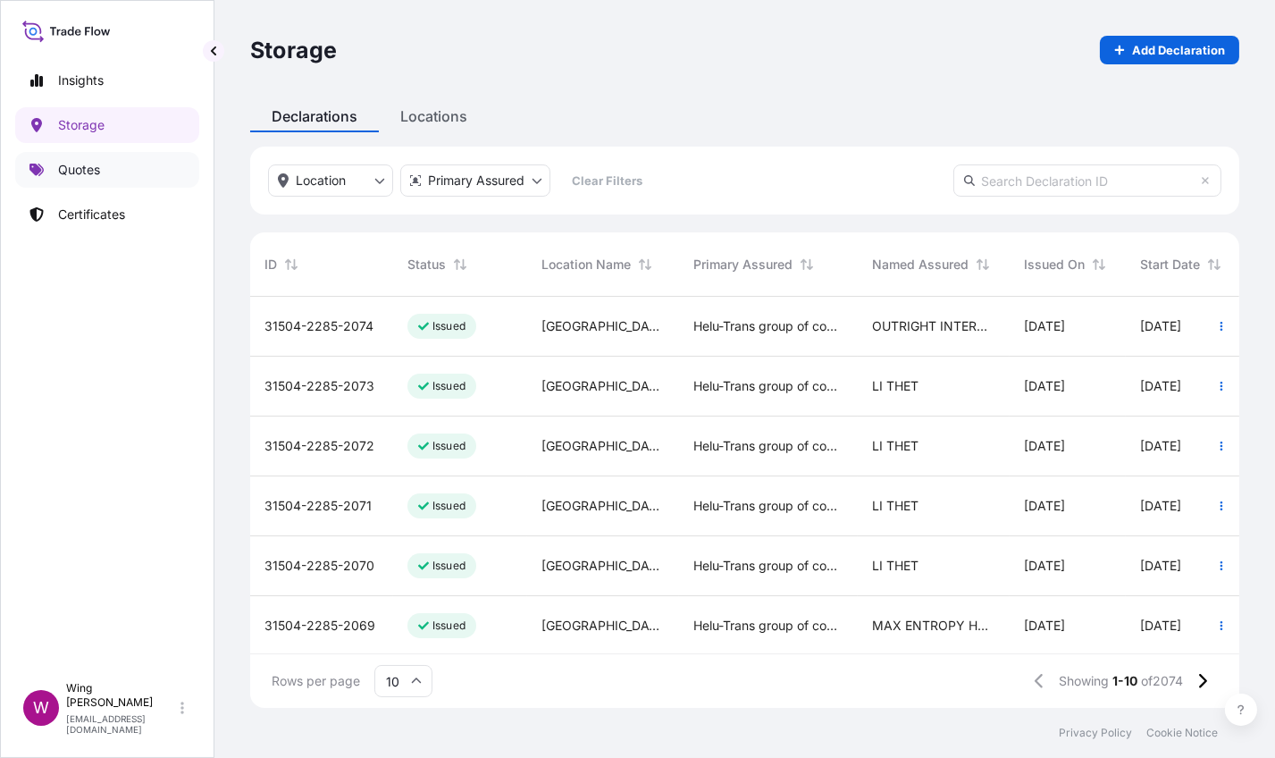
click at [98, 165] on p "Quotes" at bounding box center [79, 170] width 42 height 18
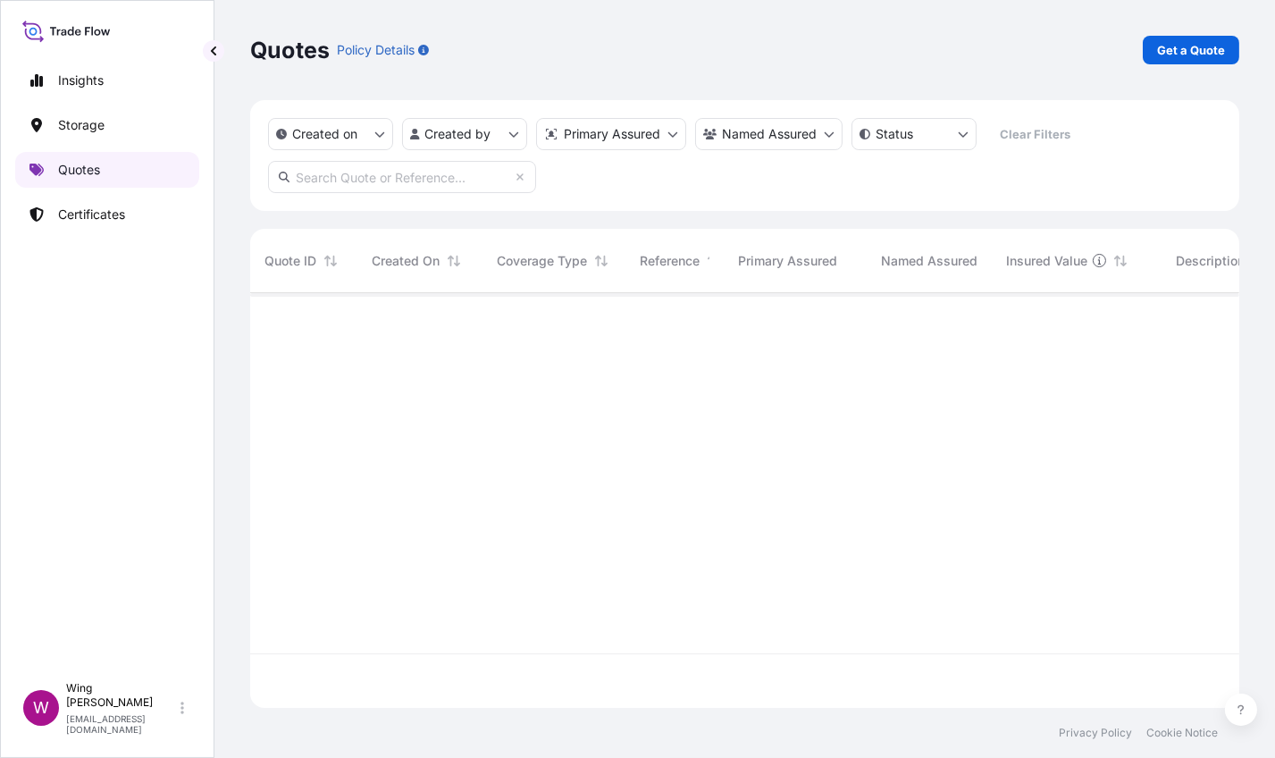
scroll to position [408, 971]
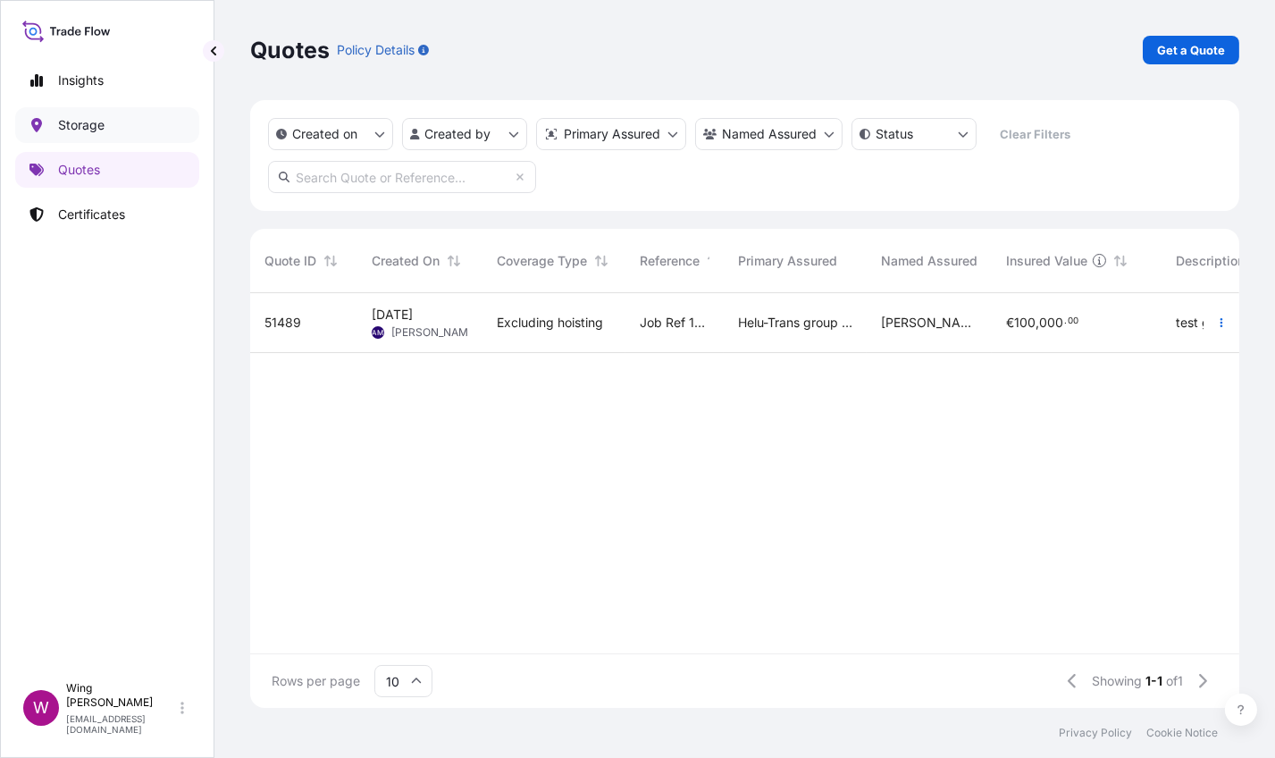
click at [85, 126] on p "Storage" at bounding box center [81, 125] width 46 height 18
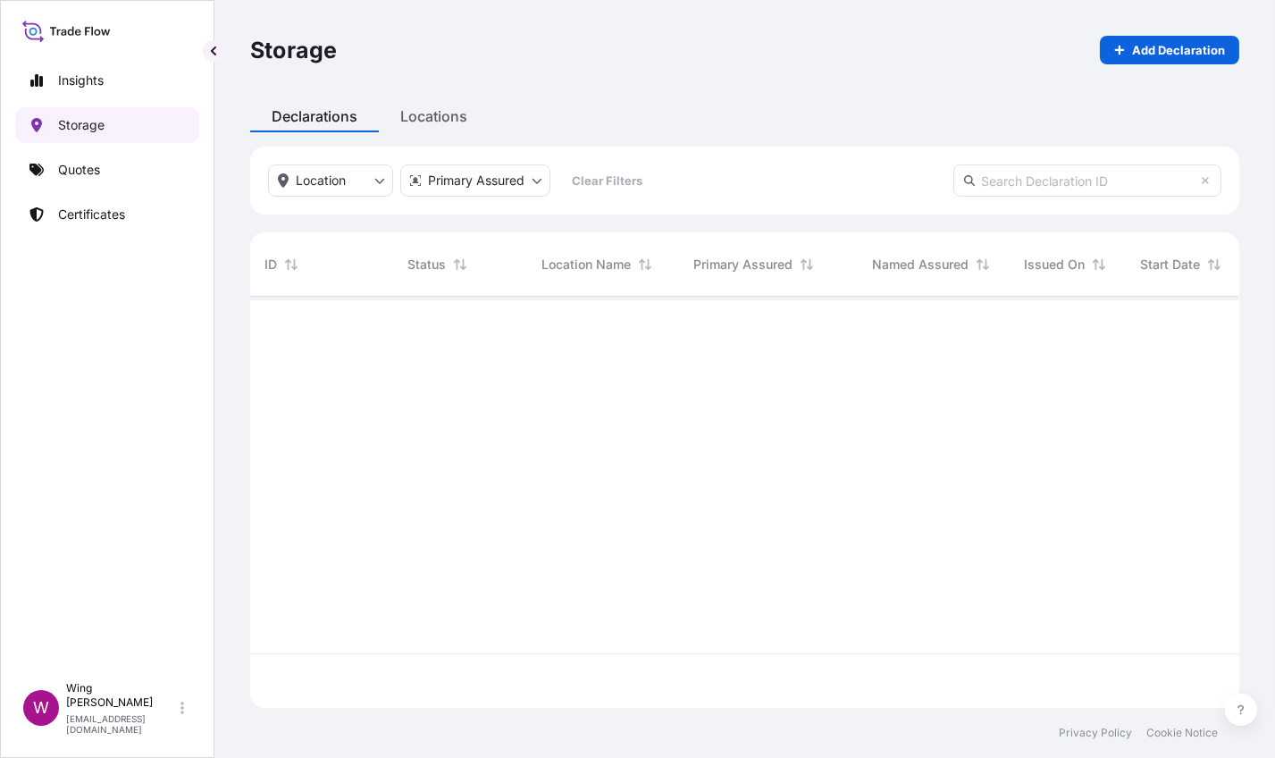
scroll to position [403, 971]
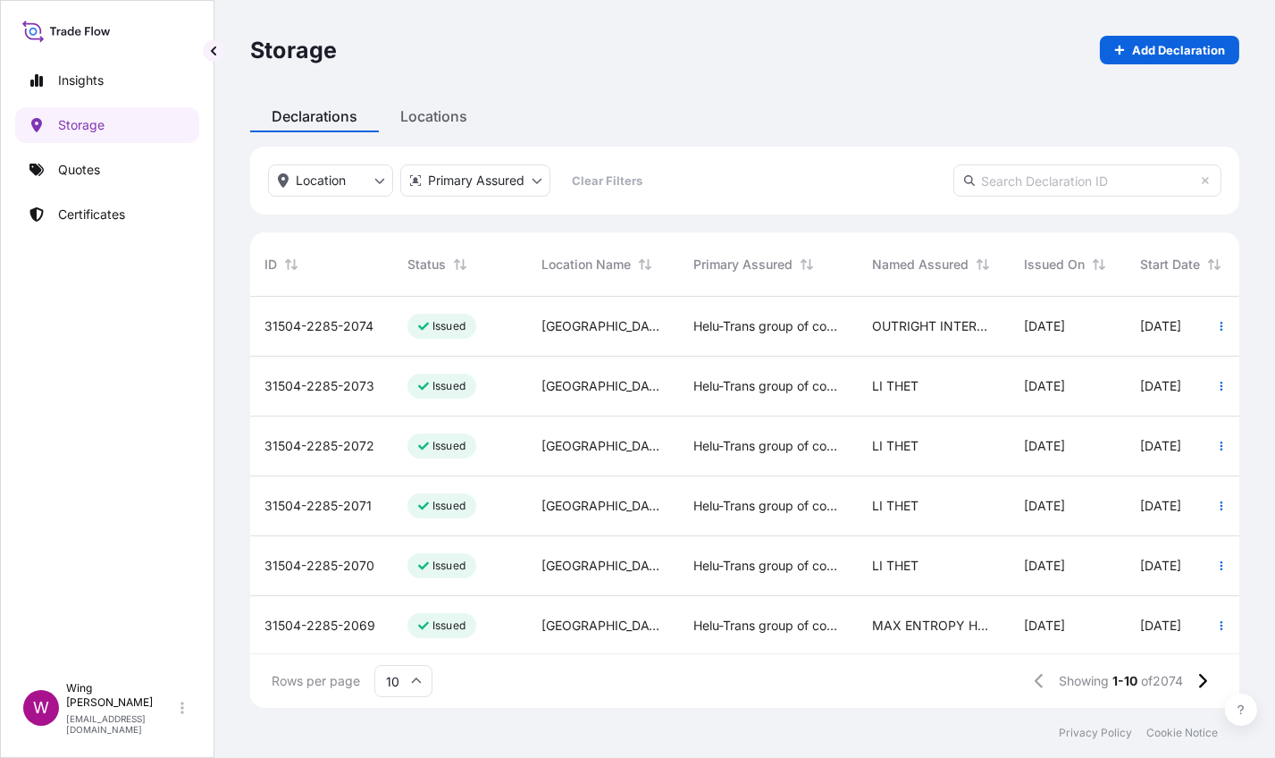
click at [997, 196] on div at bounding box center [1088, 180] width 268 height 32
click at [997, 187] on input "text" at bounding box center [1088, 180] width 268 height 32
paste input "[PHONE_NUMBER]"
click at [997, 182] on input "[PHONE_NUMBER]" at bounding box center [1088, 180] width 268 height 32
click at [997, 177] on input "[PHONE_NUMBER]" at bounding box center [1088, 180] width 268 height 32
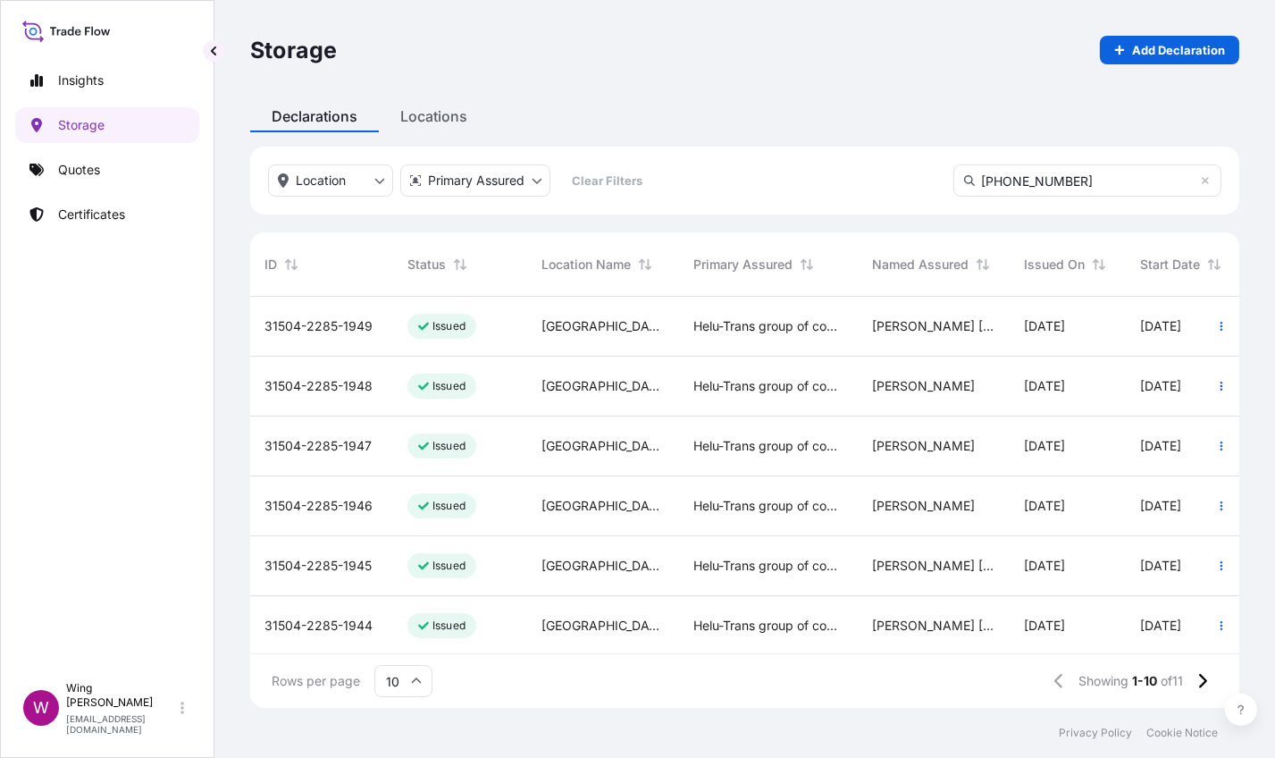
click at [997, 183] on input "[PHONE_NUMBER]" at bounding box center [1088, 180] width 268 height 32
type input "[PHONE_NUMBER]"
click at [422, 679] on input "10" at bounding box center [404, 681] width 58 height 32
click at [997, 670] on button at bounding box center [1202, 681] width 31 height 29
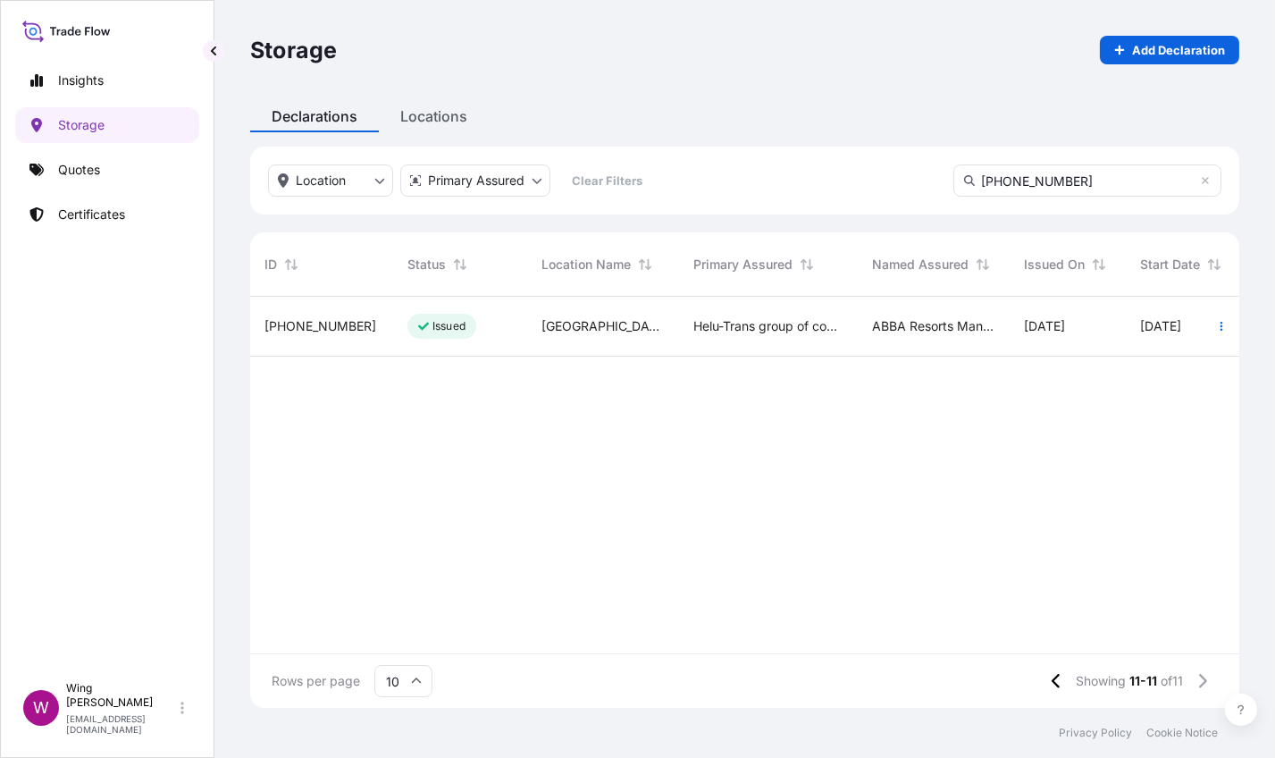
click at [442, 324] on p "Issued" at bounding box center [449, 326] width 33 height 14
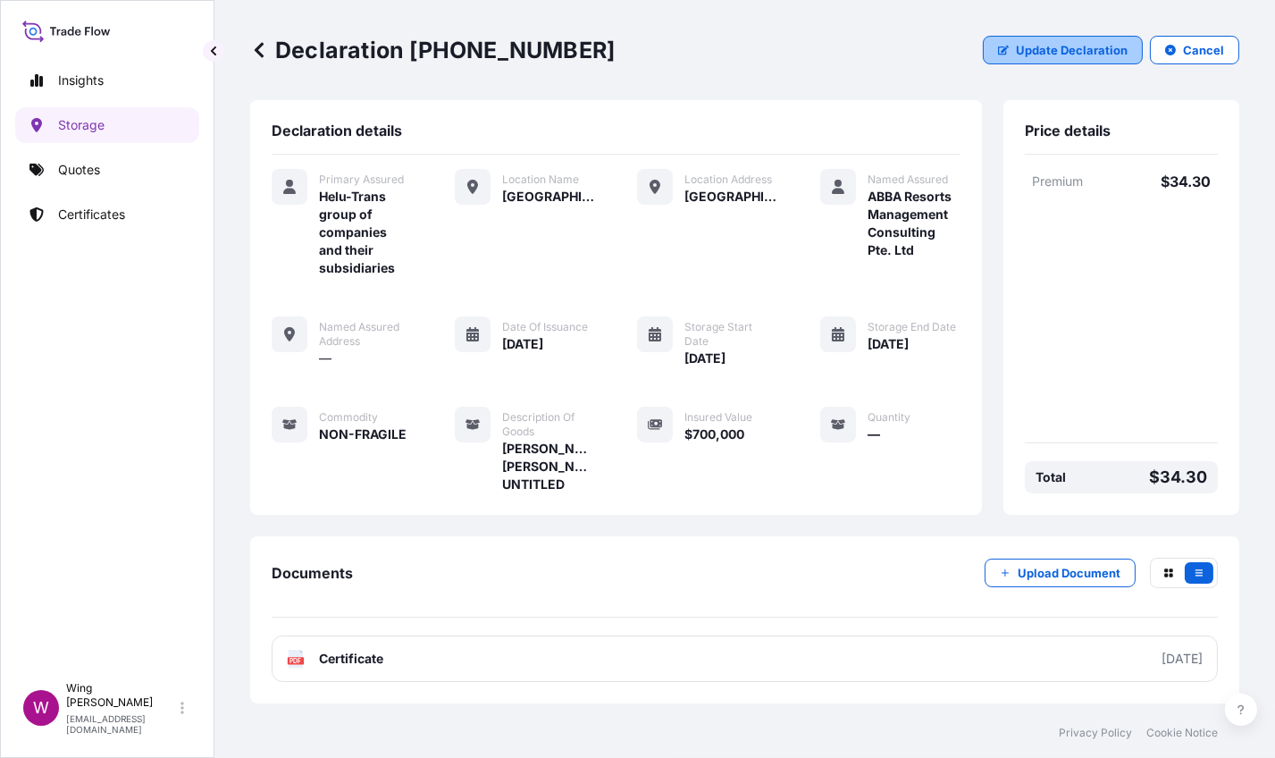
click at [997, 50] on p "Update Declaration" at bounding box center [1072, 50] width 112 height 18
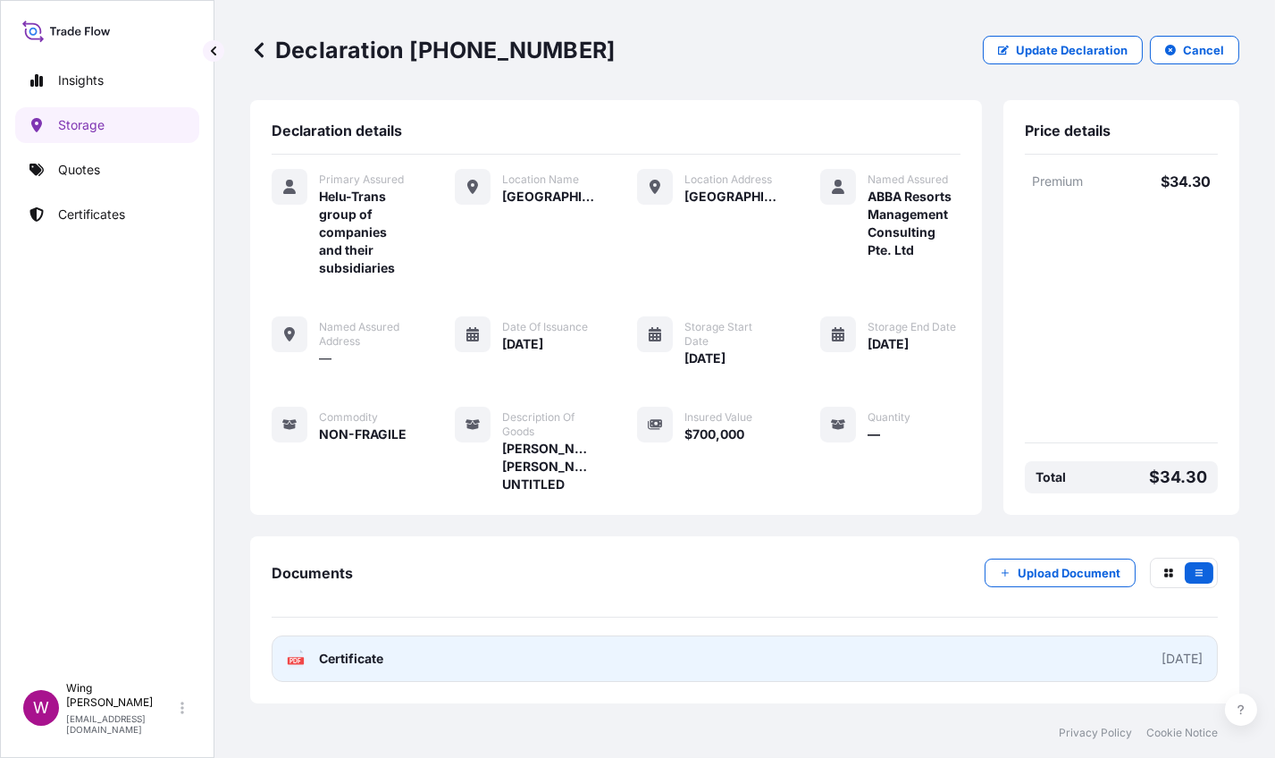
click at [286, 667] on link "PDF Certificate [DATE]" at bounding box center [745, 659] width 947 height 46
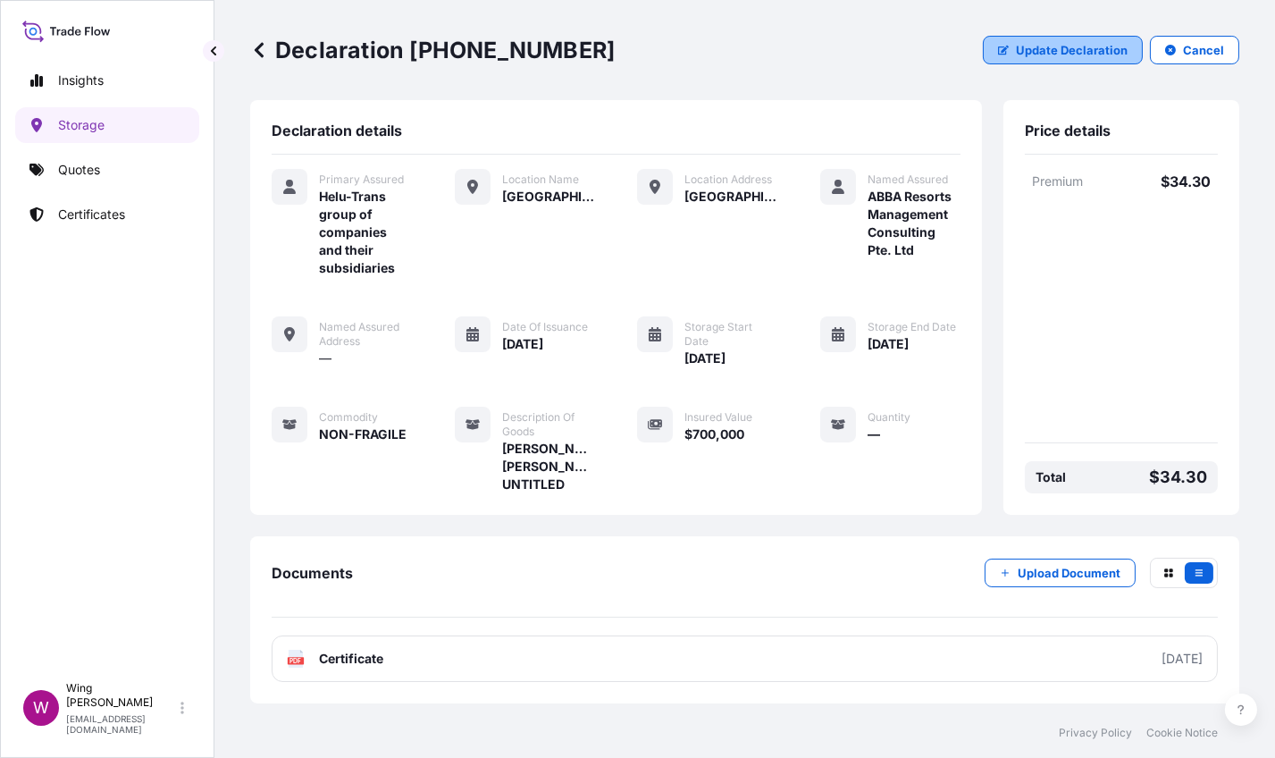
click at [997, 45] on p "Update Declaration" at bounding box center [1072, 50] width 112 height 18
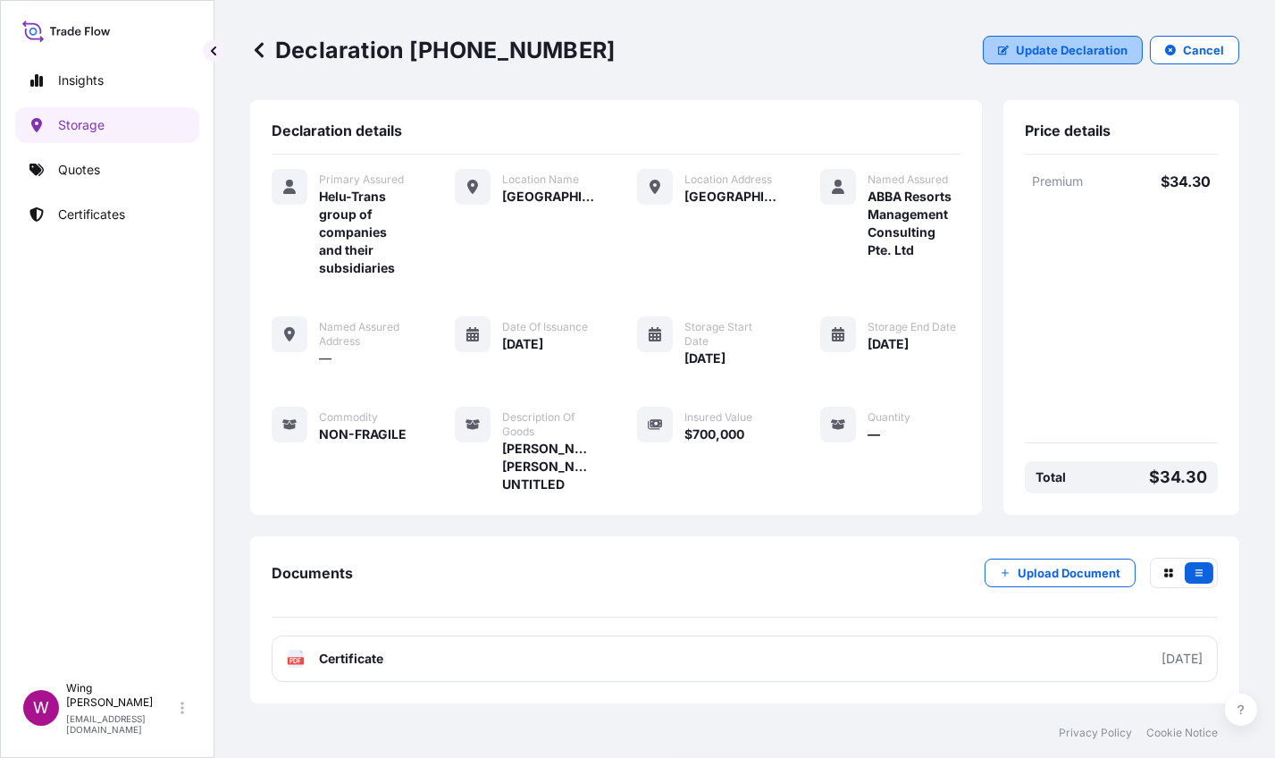
click at [997, 45] on p "Update Declaration" at bounding box center [1072, 50] width 112 height 18
